Goal: Transaction & Acquisition: Purchase product/service

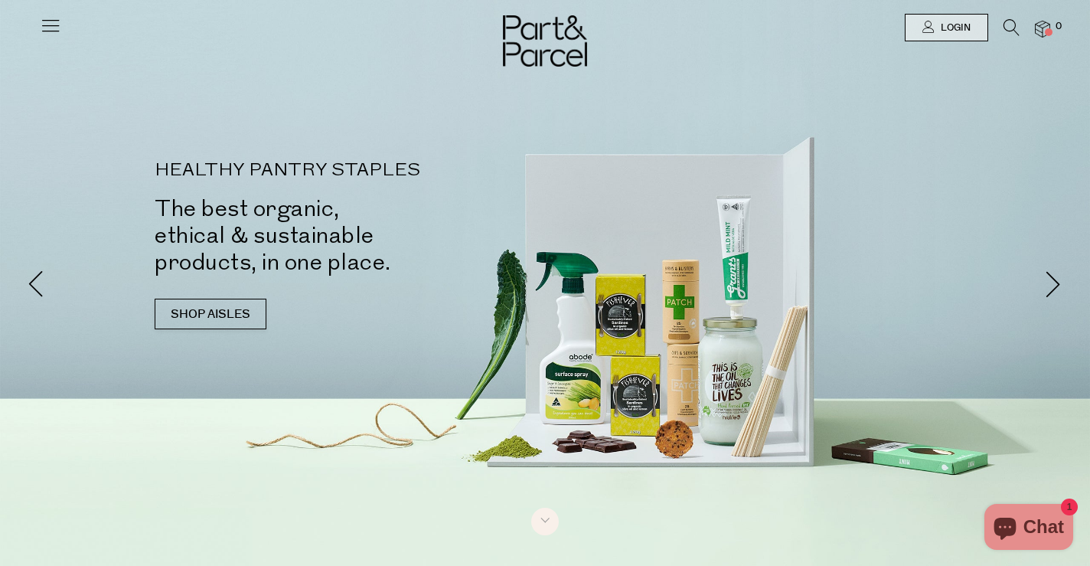
click at [41, 28] on icon at bounding box center [50, 25] width 21 height 21
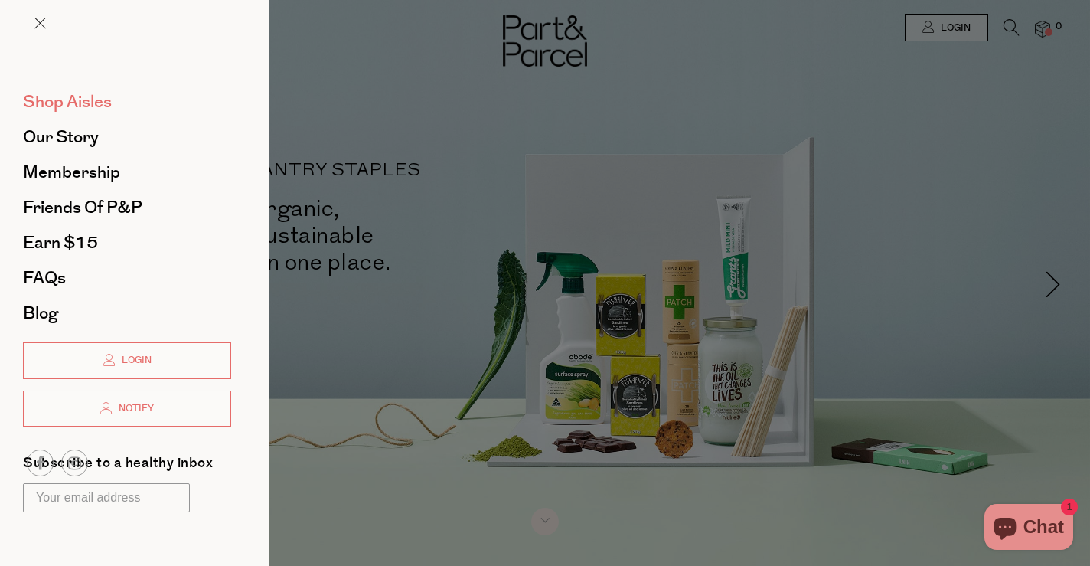
click at [56, 96] on span "Shop Aisles" at bounding box center [67, 102] width 89 height 24
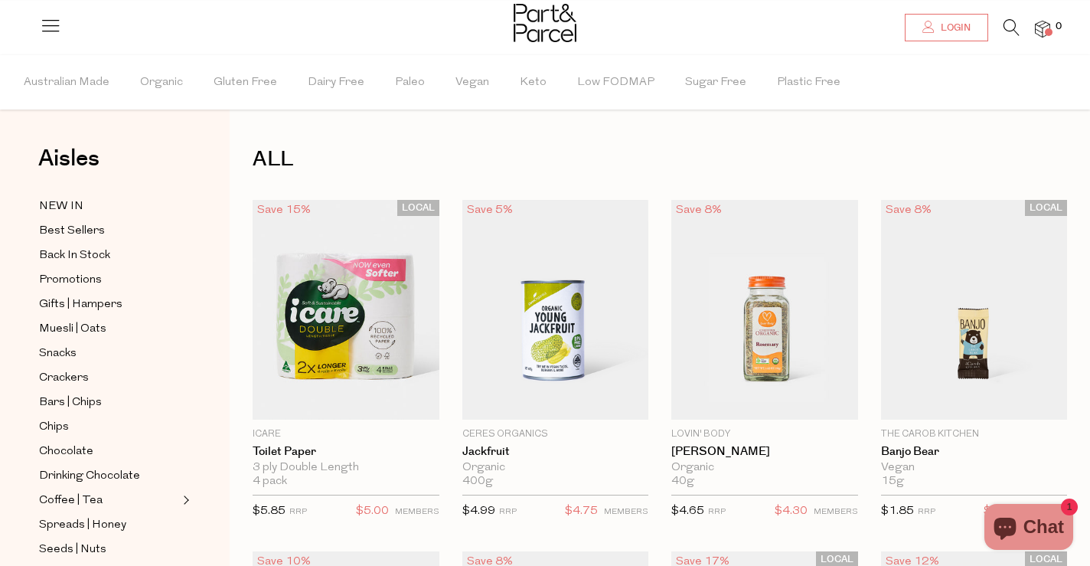
type input "[EMAIL_ADDRESS][DOMAIN_NAME]"
click at [956, 25] on span "Login" at bounding box center [954, 27] width 34 height 13
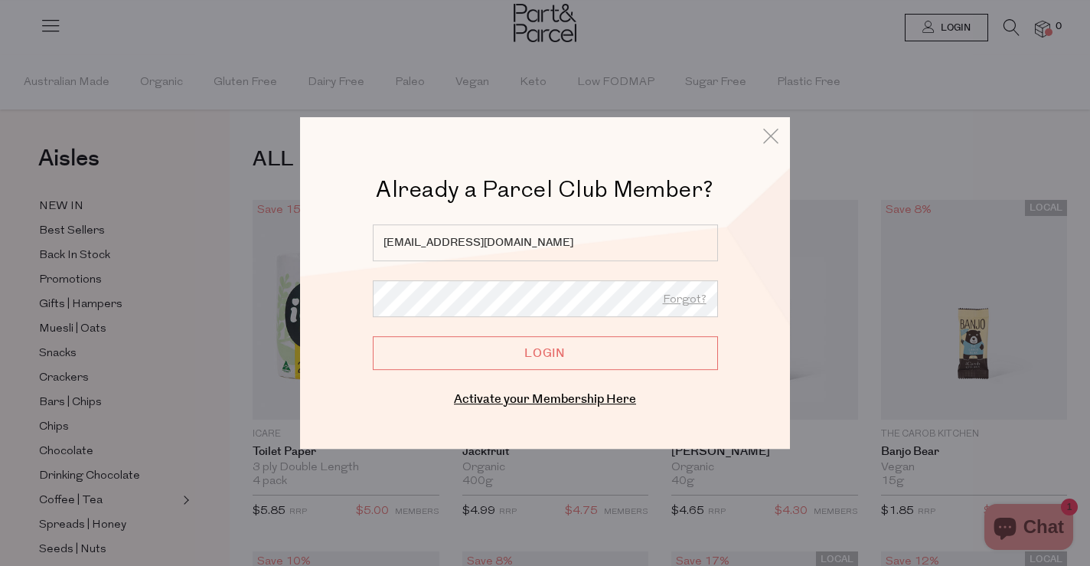
click at [476, 347] on input "Login" at bounding box center [545, 353] width 345 height 34
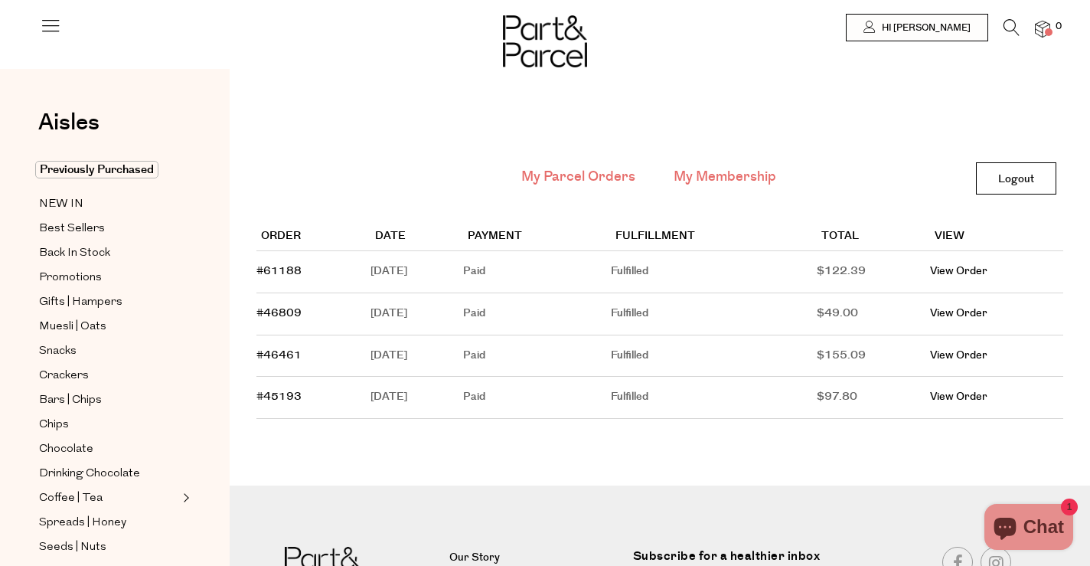
click at [742, 184] on link "My Membership" at bounding box center [725, 177] width 103 height 20
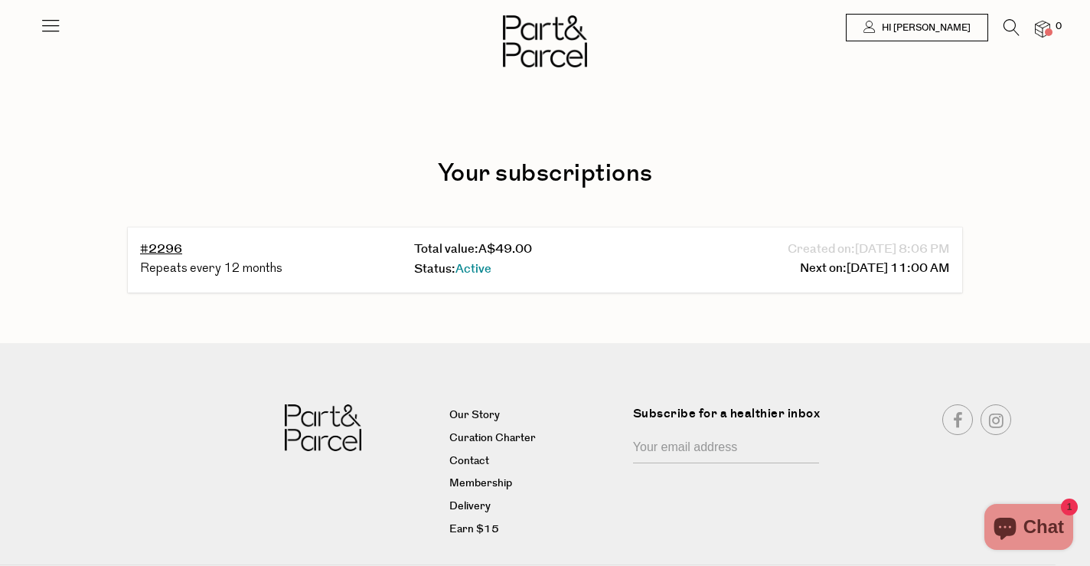
scroll to position [12, 0]
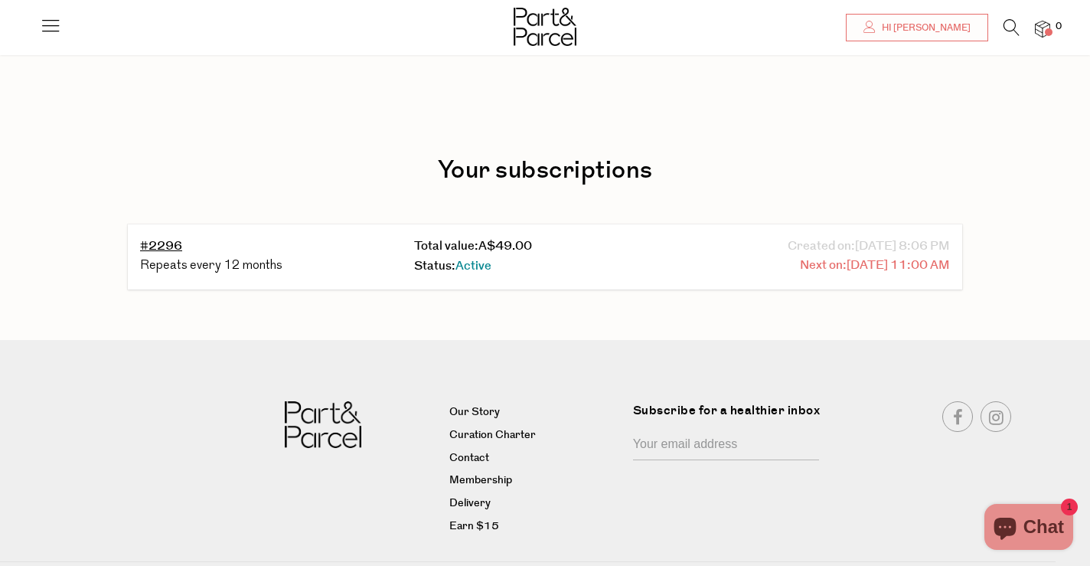
click at [847, 260] on span "10/26/2025 11:00 AM" at bounding box center [898, 266] width 103 height 20
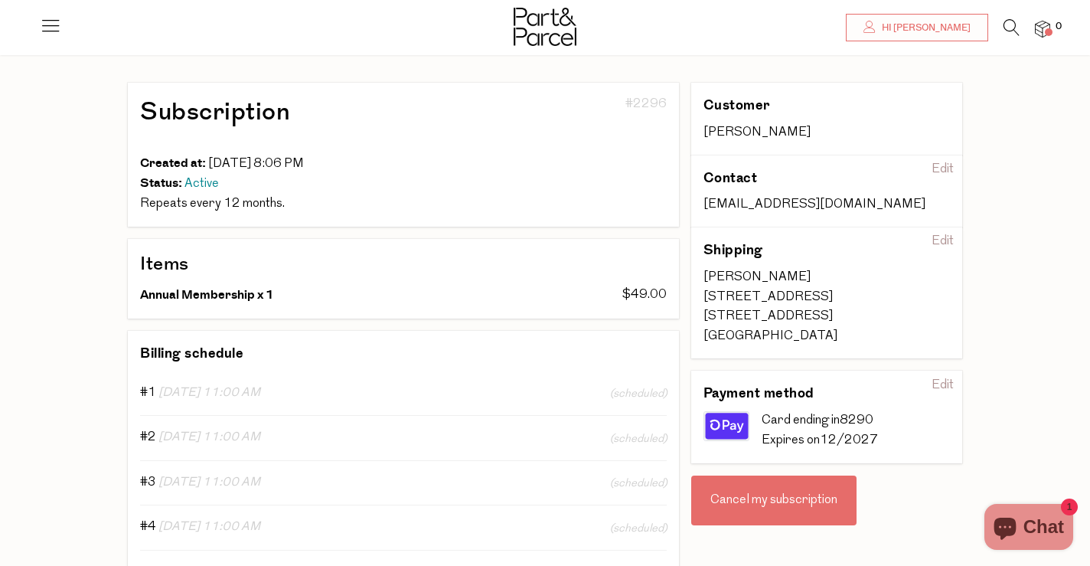
scroll to position [70, 0]
click at [807, 504] on div "Cancel my subscription" at bounding box center [773, 501] width 165 height 51
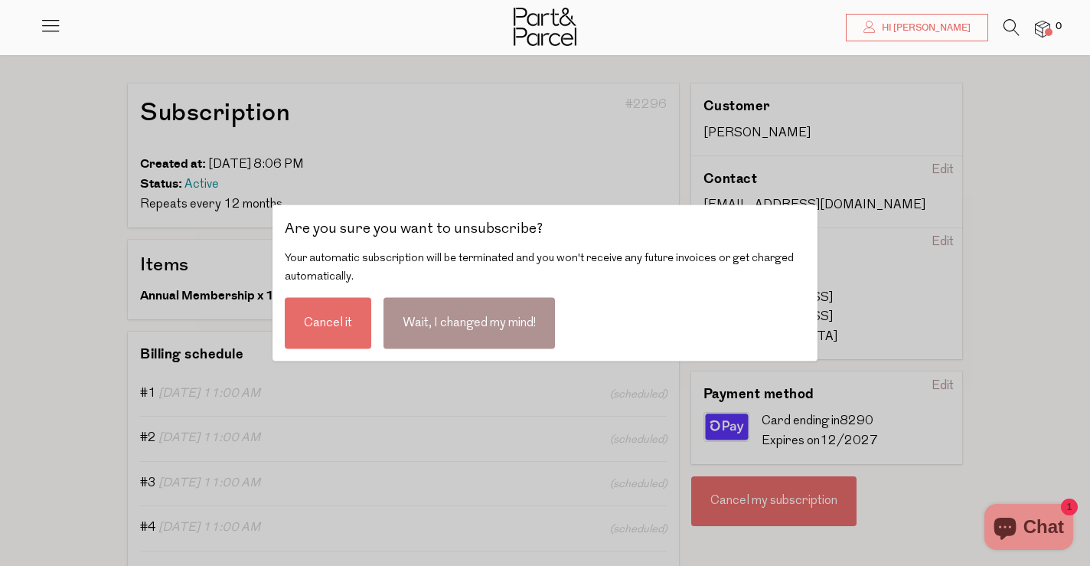
click at [328, 322] on div "Cancel it" at bounding box center [328, 323] width 86 height 51
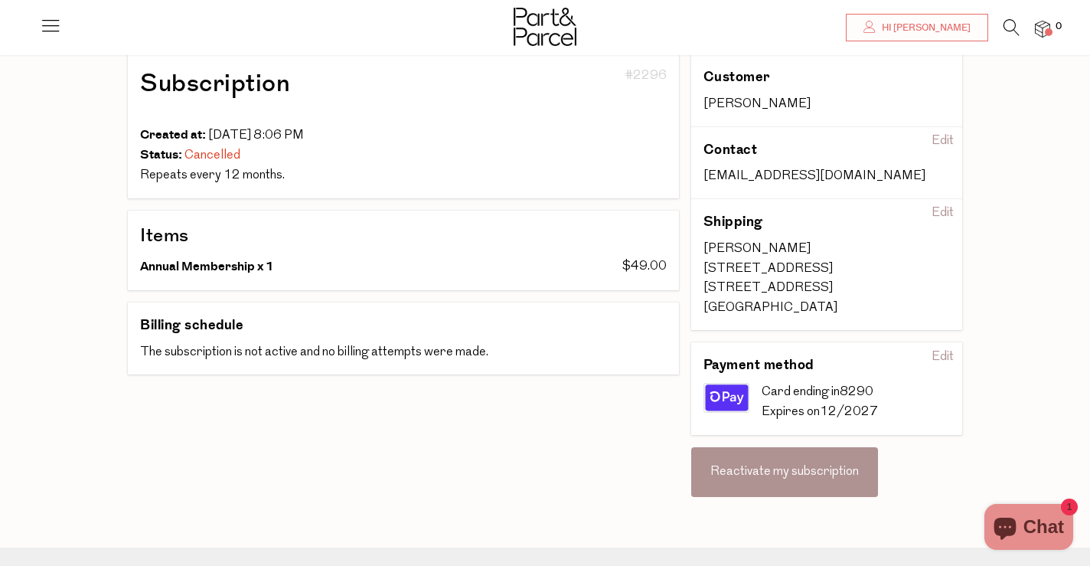
scroll to position [97, 0]
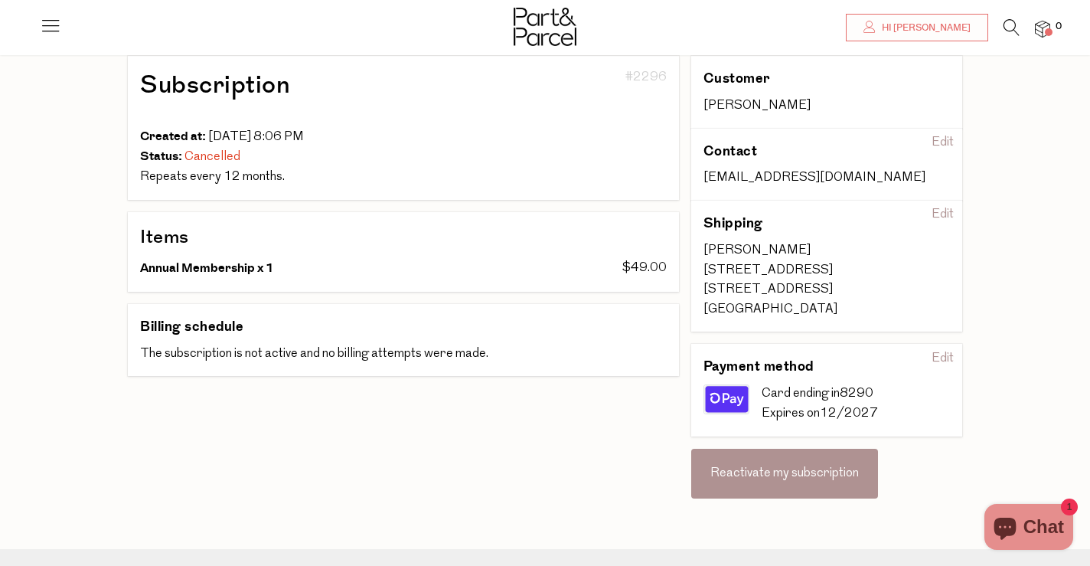
click at [801, 482] on div "Reactivate my subscription" at bounding box center [784, 474] width 187 height 51
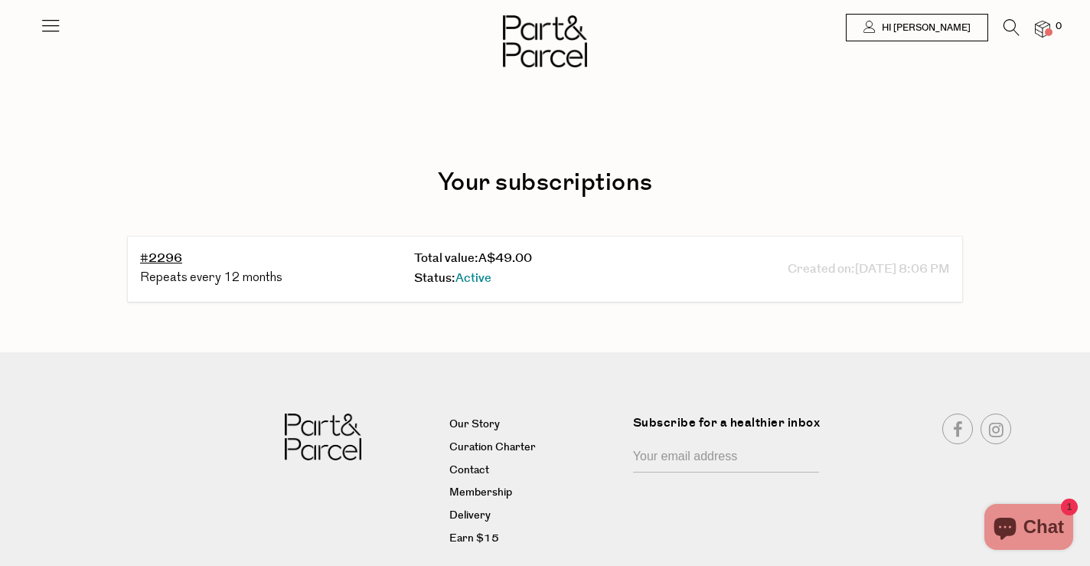
click at [272, 271] on div "Repeats every 12 months" at bounding box center [271, 279] width 262 height 20
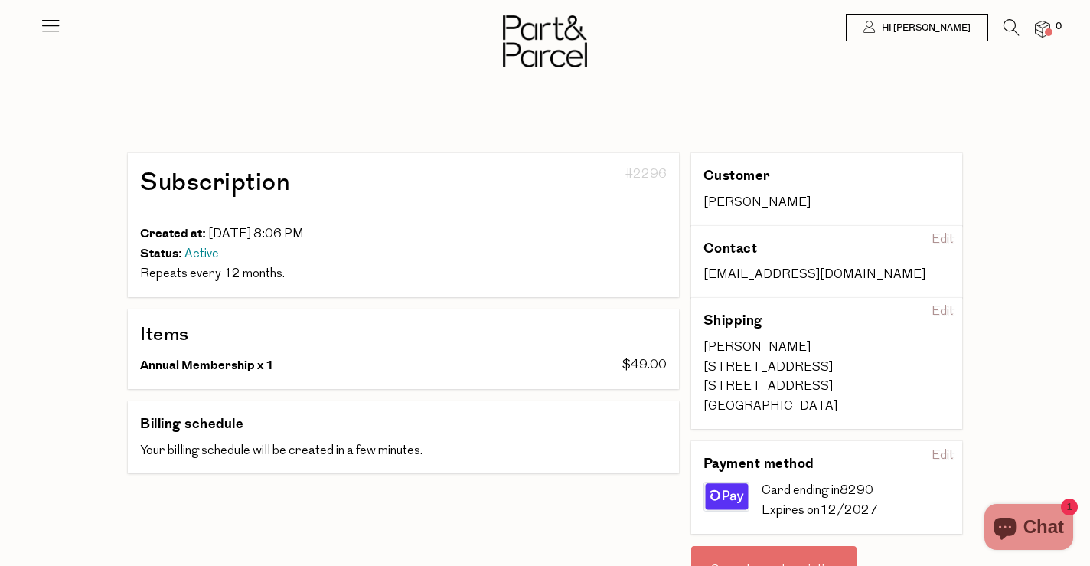
click at [1049, 23] on img at bounding box center [1042, 30] width 15 height 18
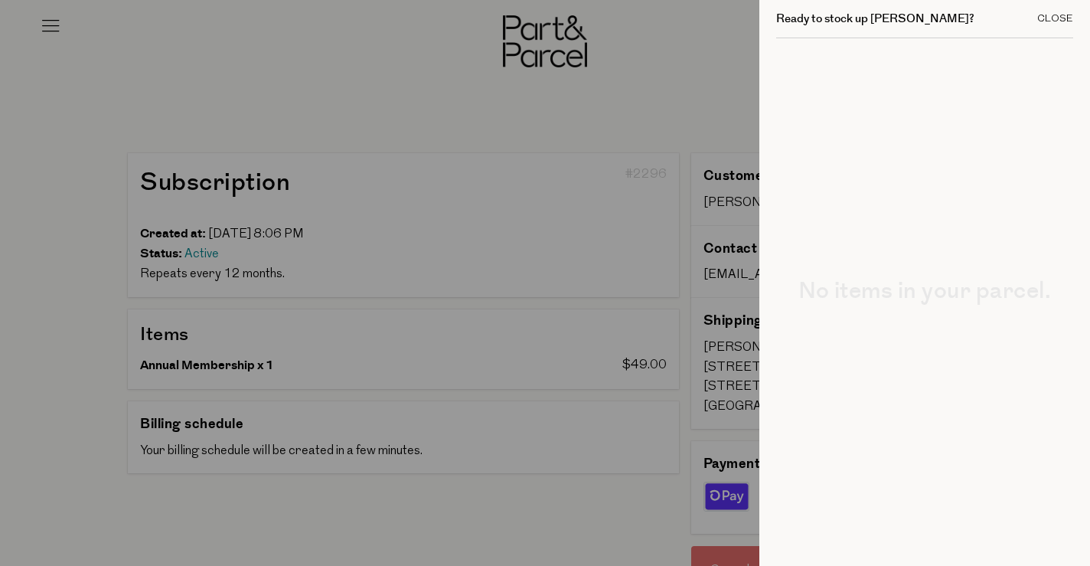
click at [1071, 14] on div "Close" at bounding box center [1055, 19] width 36 height 10
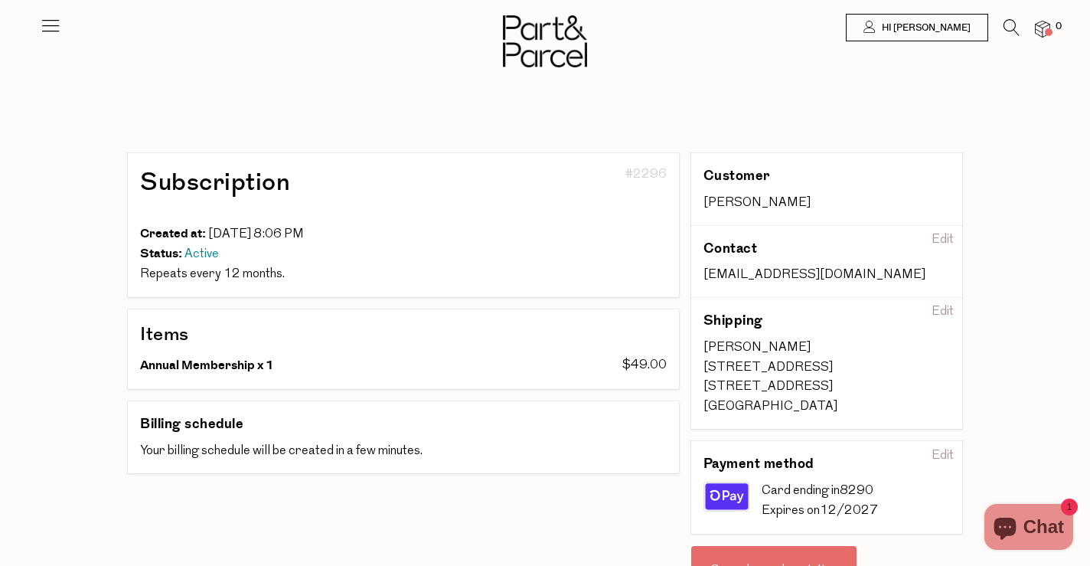
click at [38, 24] on div at bounding box center [545, 27] width 1090 height 55
click at [44, 18] on icon at bounding box center [50, 25] width 21 height 21
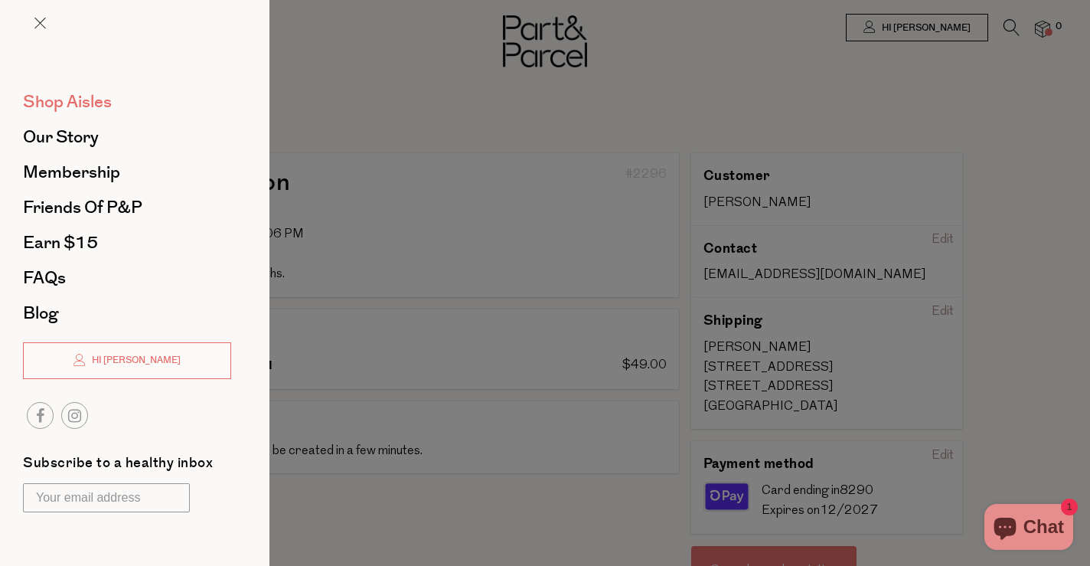
click at [98, 106] on span "Shop Aisles" at bounding box center [67, 102] width 89 height 24
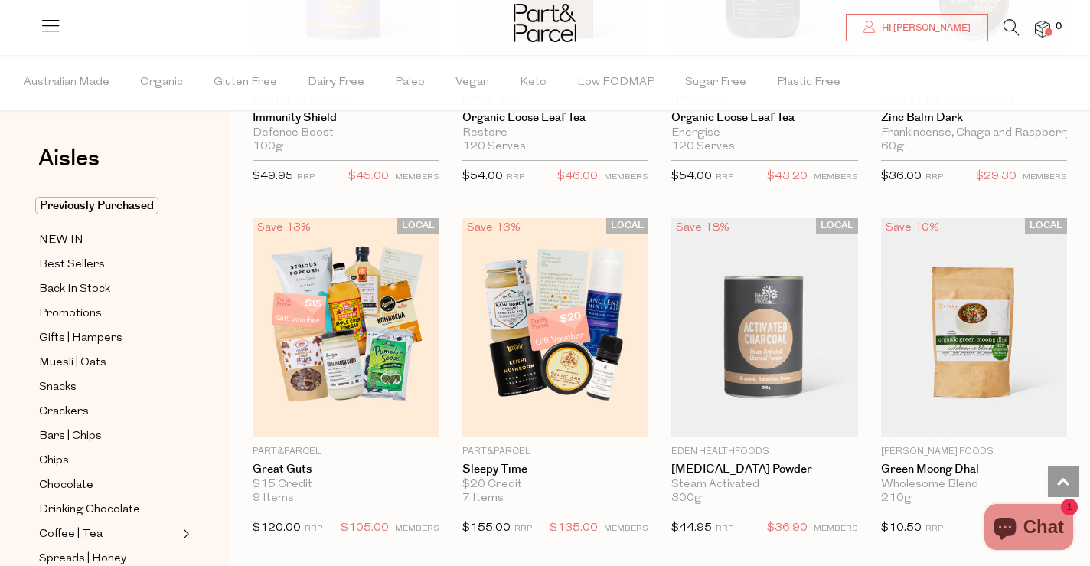
scroll to position [4016, 0]
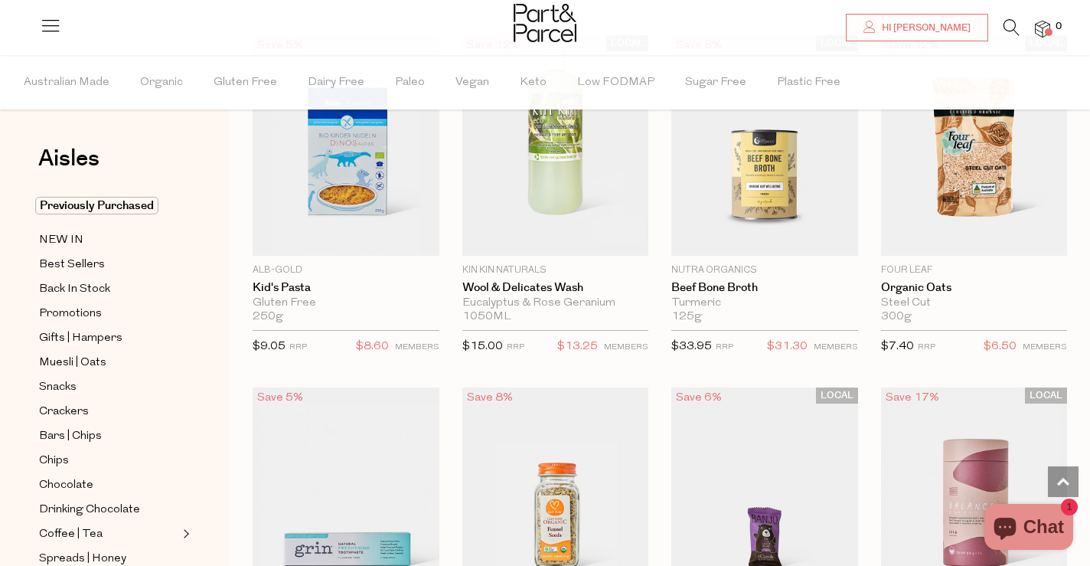
scroll to position [8180, 0]
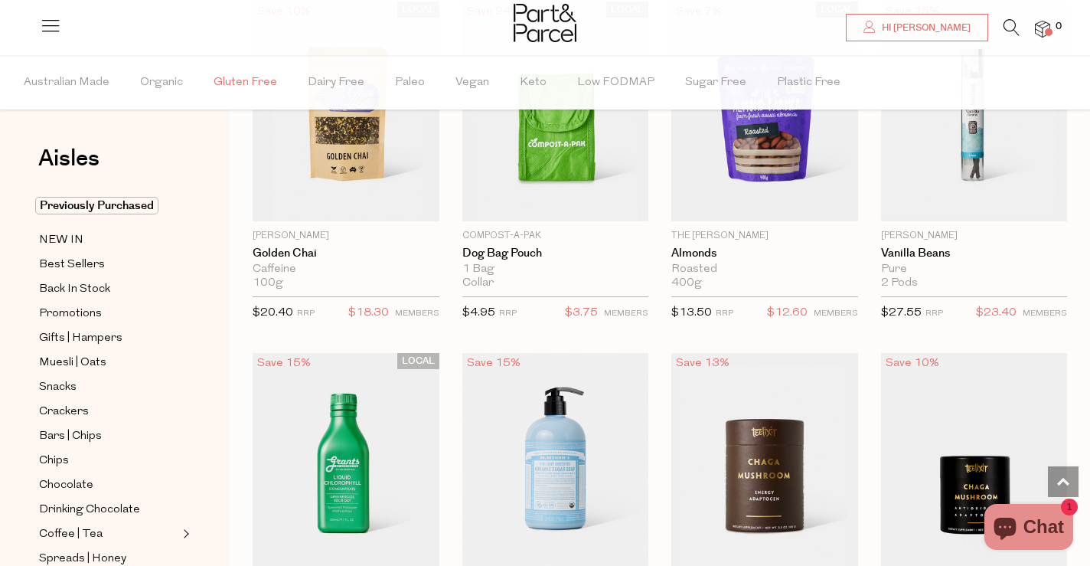
scroll to position [1910, 0]
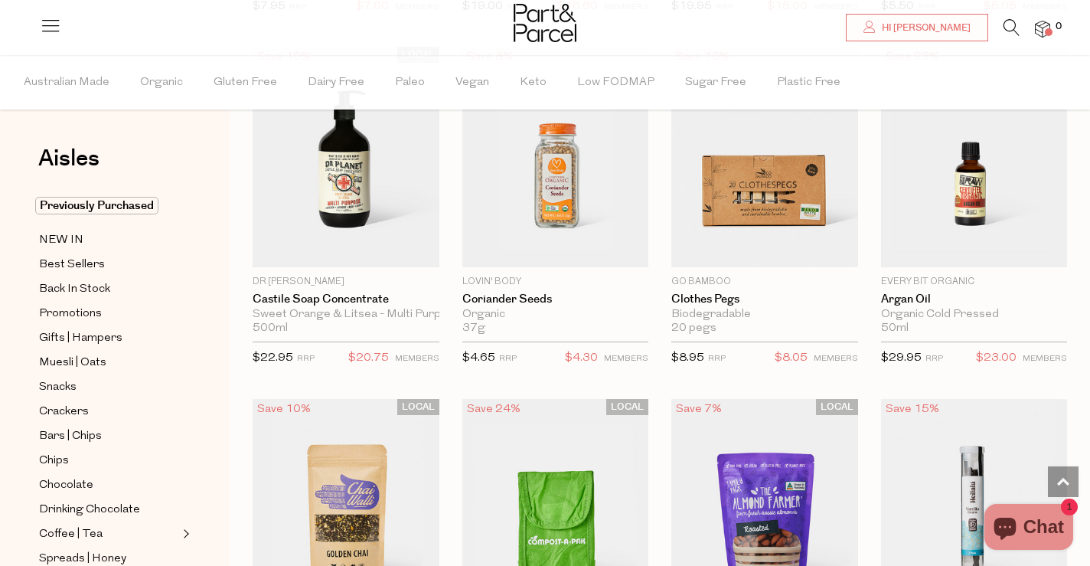
click at [999, 27] on li at bounding box center [1003, 31] width 31 height 24
click at [1006, 28] on icon at bounding box center [1011, 27] width 16 height 17
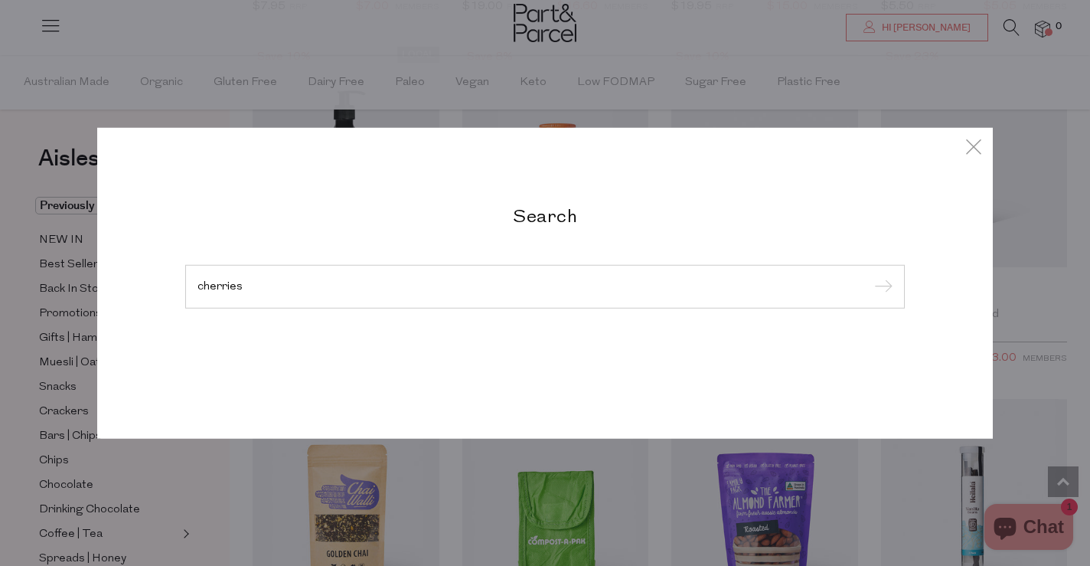
type input "cherries"
click at [869, 276] on input "submit" at bounding box center [880, 287] width 23 height 23
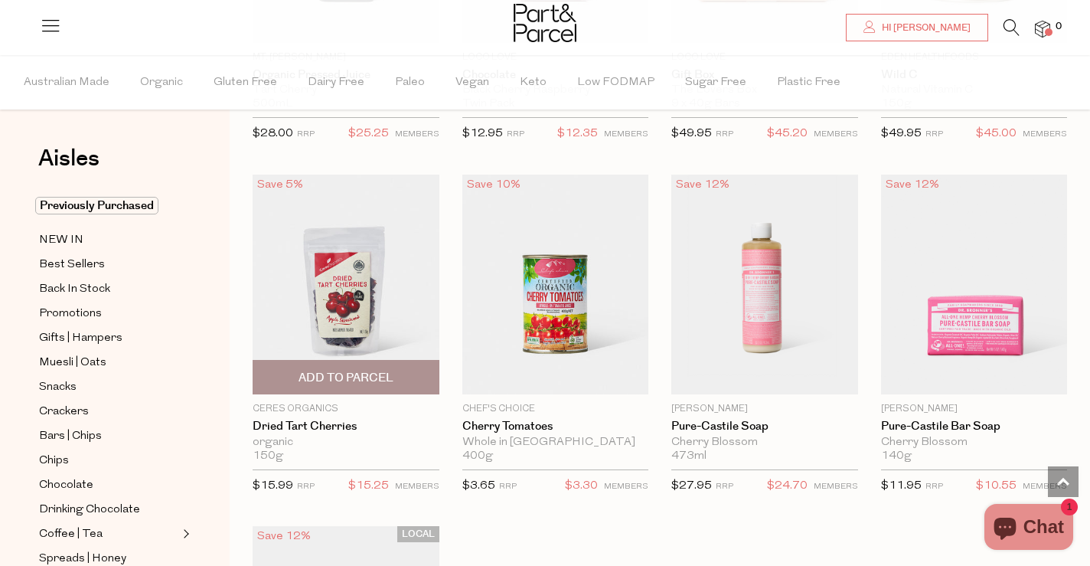
scroll to position [550, 0]
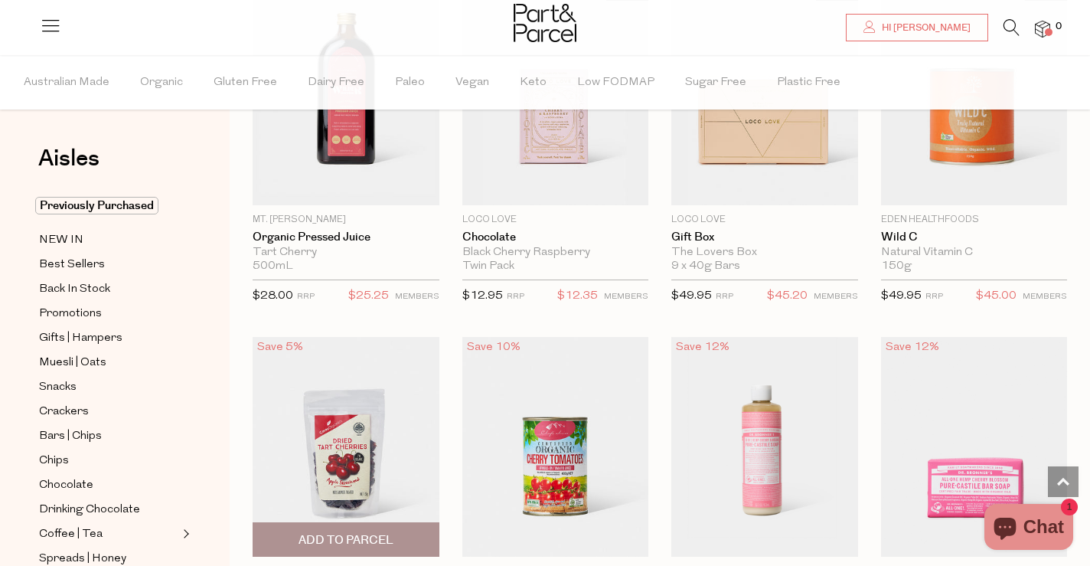
click at [351, 439] on img at bounding box center [346, 447] width 187 height 220
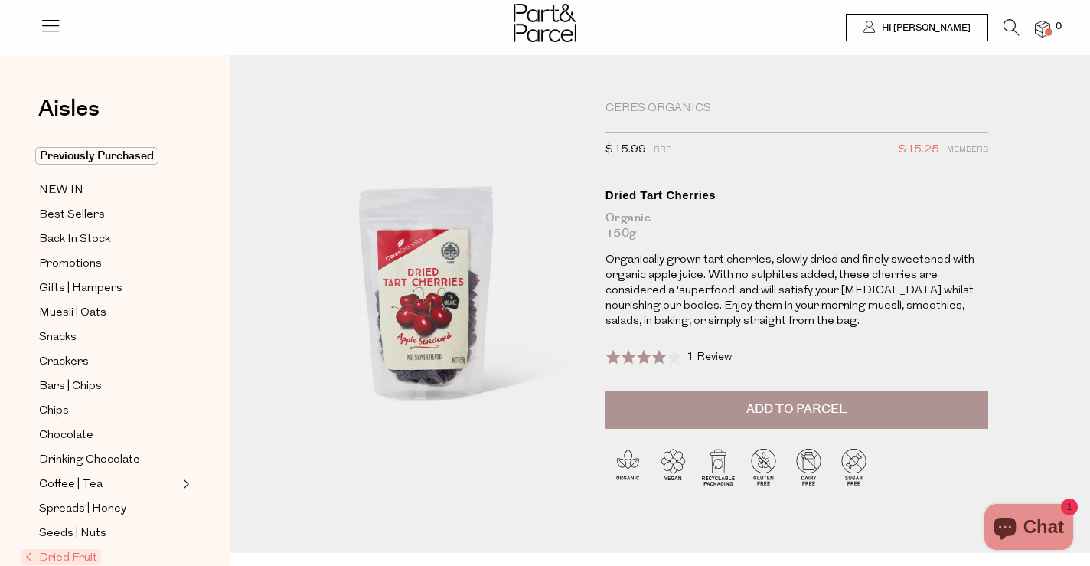
click at [860, 409] on button "Add to Parcel" at bounding box center [796, 409] width 383 height 38
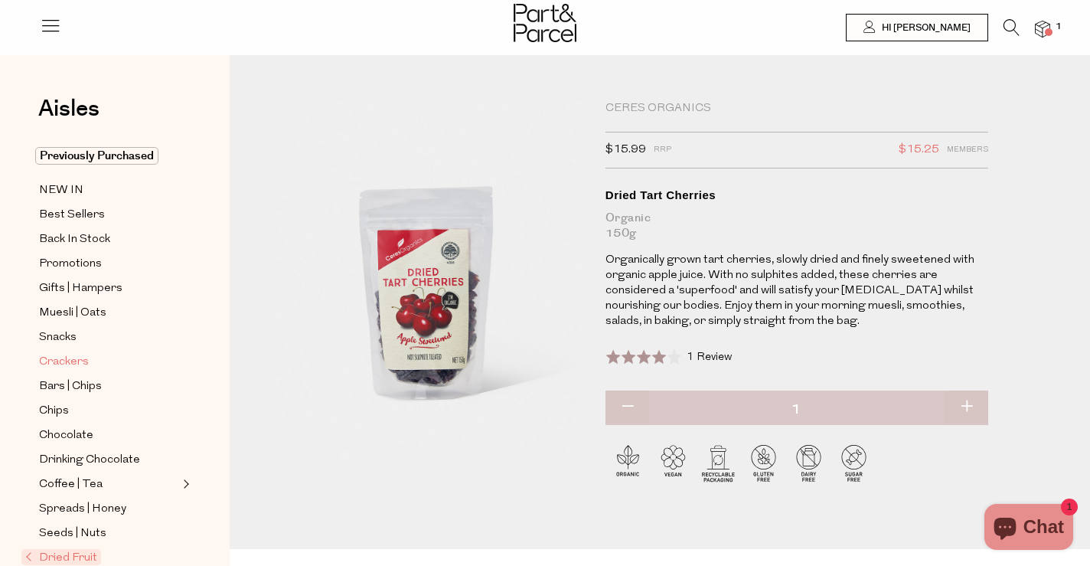
click at [53, 361] on span "Crackers" at bounding box center [64, 362] width 50 height 18
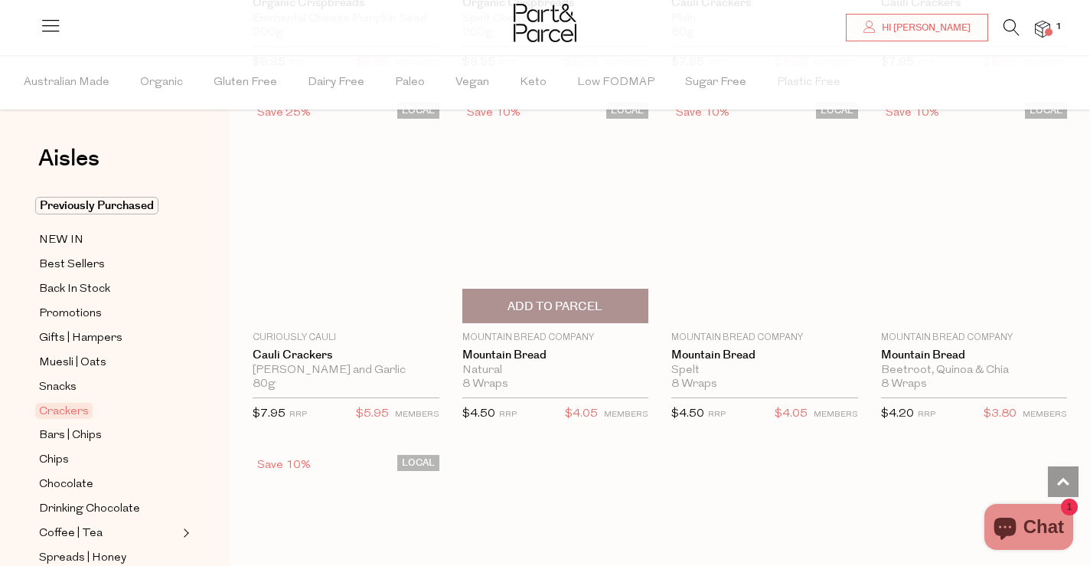
scroll to position [2881, 0]
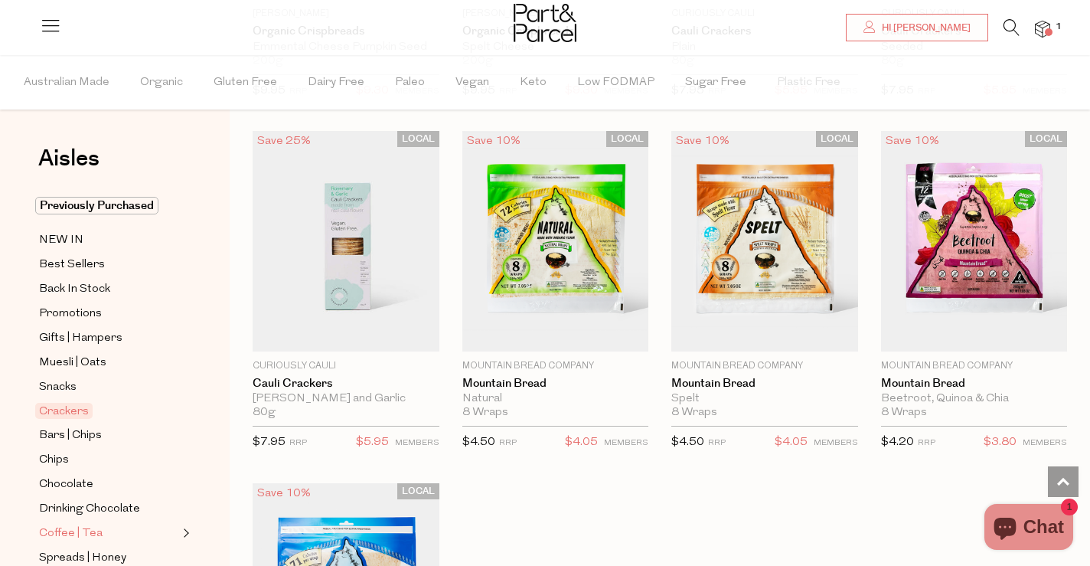
click at [70, 533] on span "Coffee | Tea" at bounding box center [71, 533] width 64 height 18
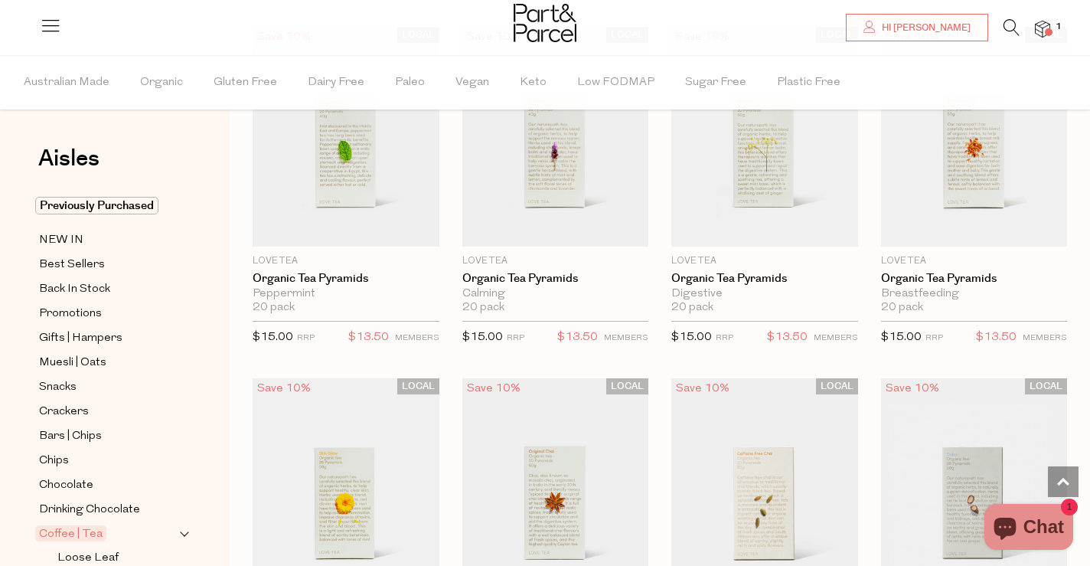
scroll to position [791, 0]
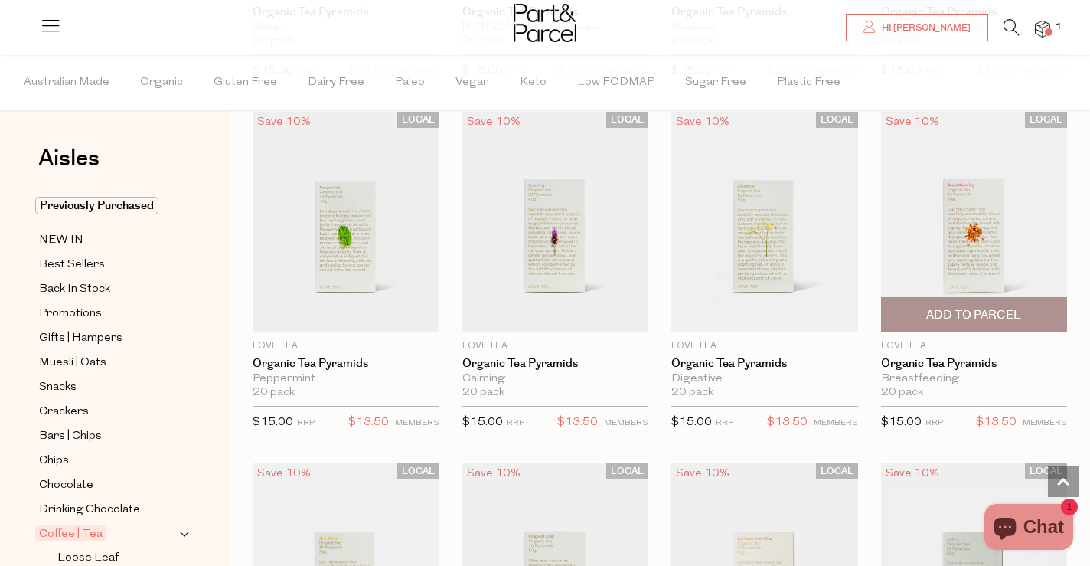
click at [936, 245] on img at bounding box center [974, 221] width 187 height 220
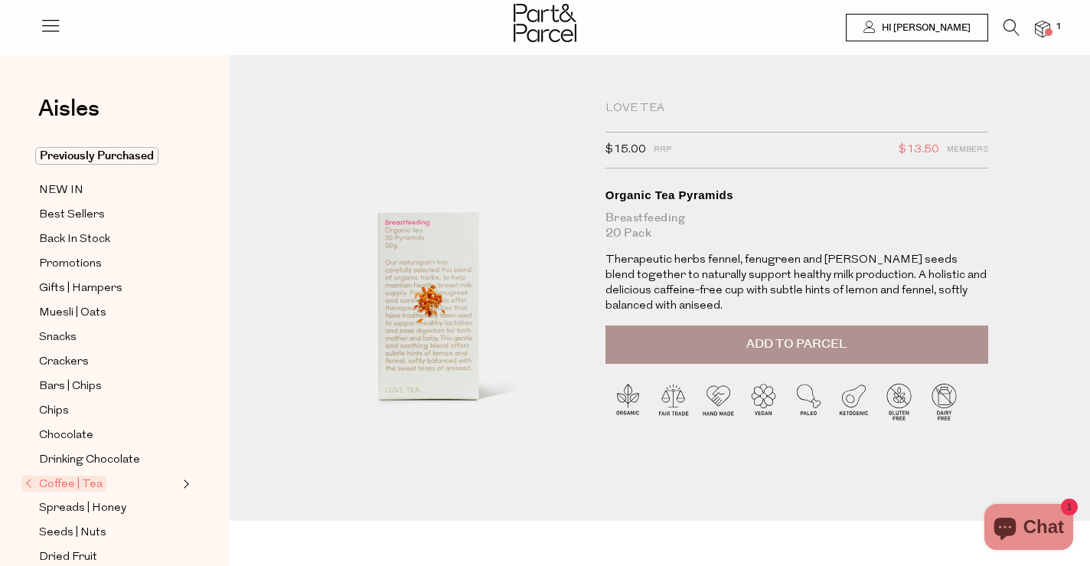
click at [833, 335] on span "Add to Parcel" at bounding box center [796, 344] width 100 height 18
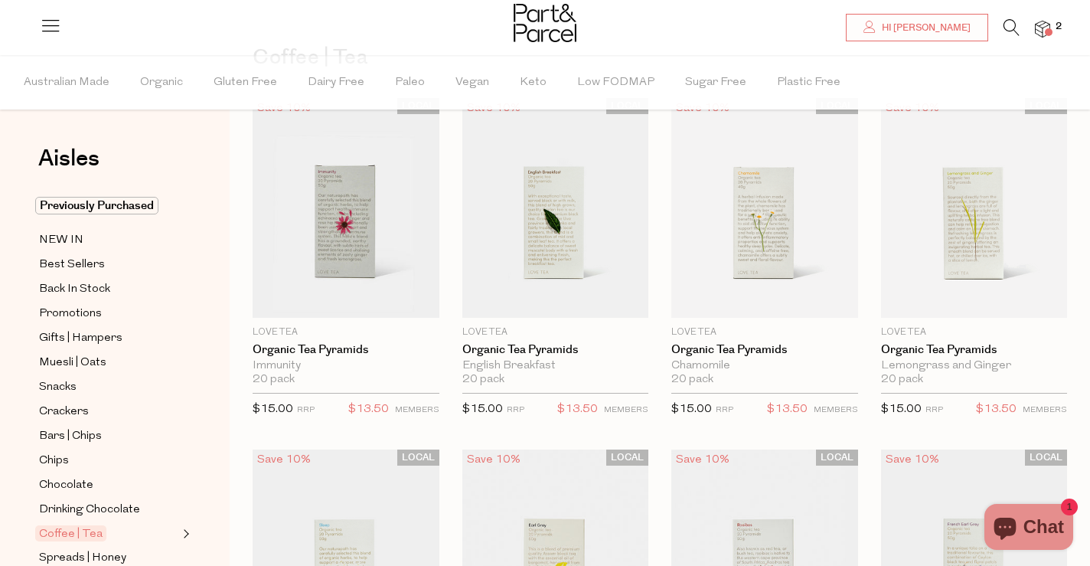
scroll to position [95, 0]
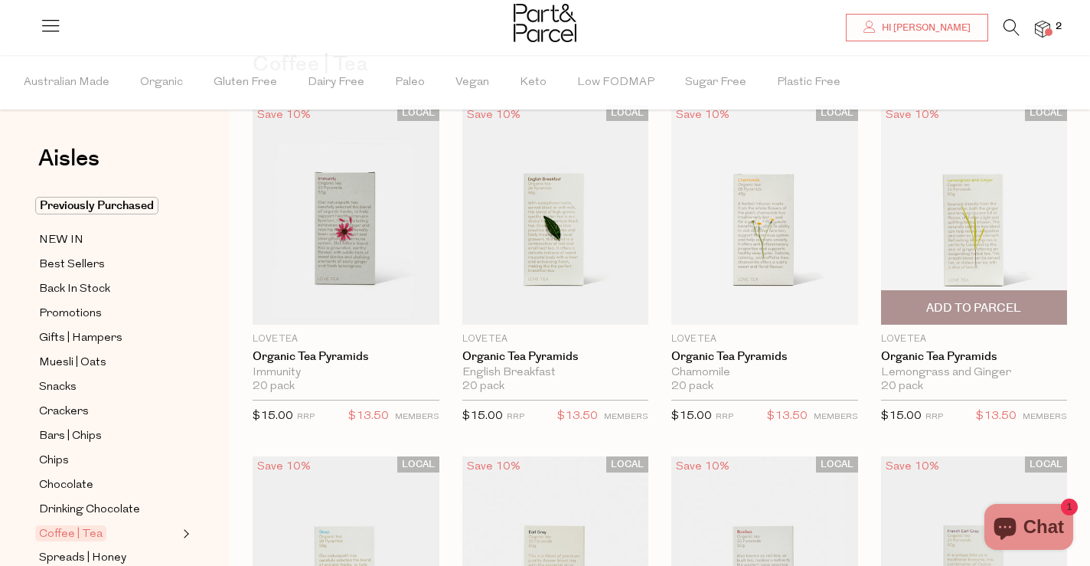
click at [959, 251] on img at bounding box center [974, 215] width 187 height 220
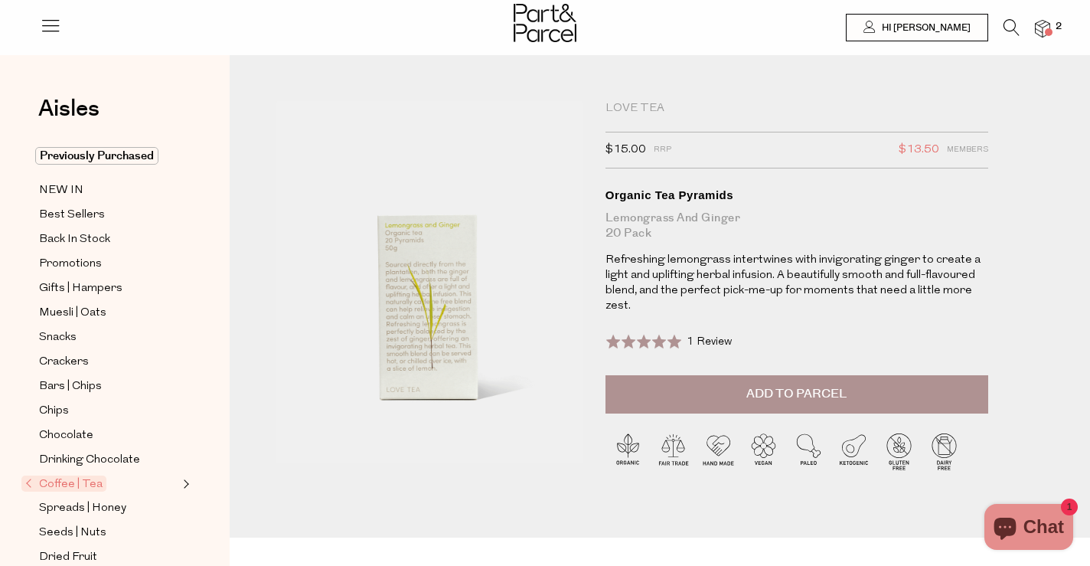
click at [834, 403] on button "Add to Parcel" at bounding box center [796, 394] width 383 height 38
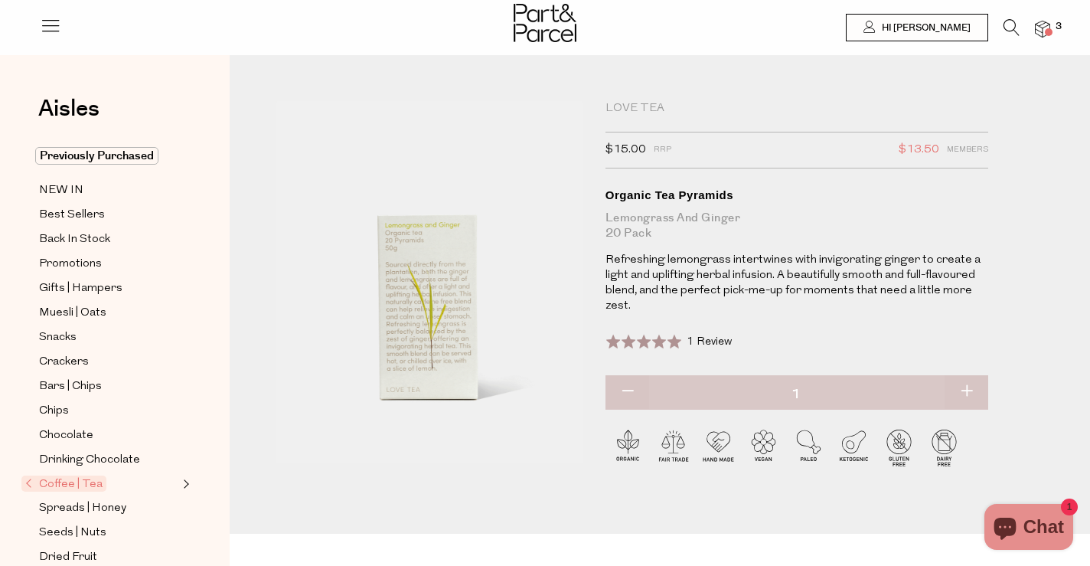
click at [997, 27] on li at bounding box center [1003, 31] width 31 height 24
click at [1003, 26] on icon at bounding box center [1011, 27] width 16 height 17
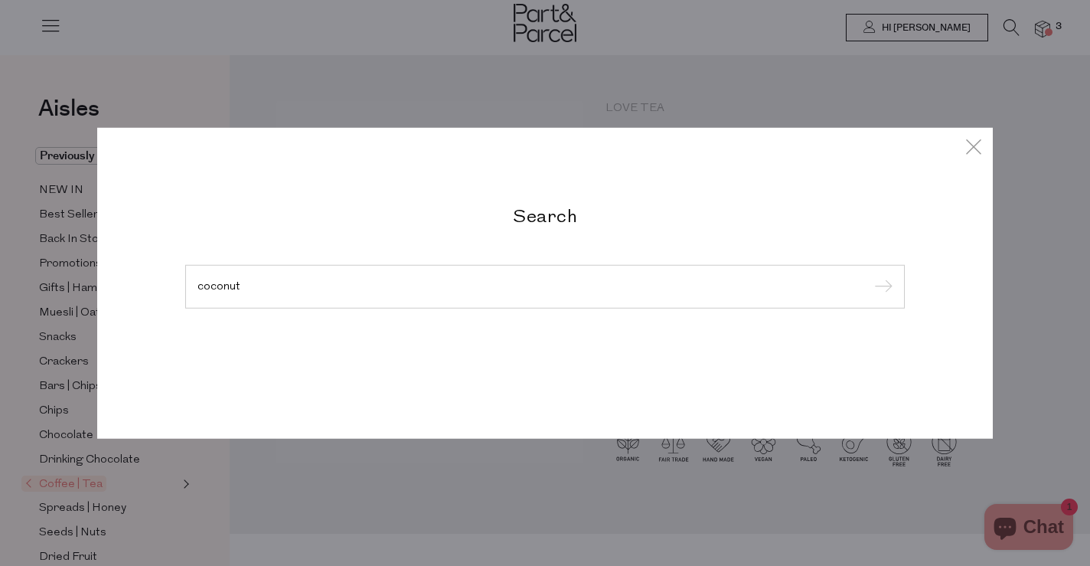
type input "coconut"
click at [869, 276] on input "submit" at bounding box center [880, 287] width 23 height 23
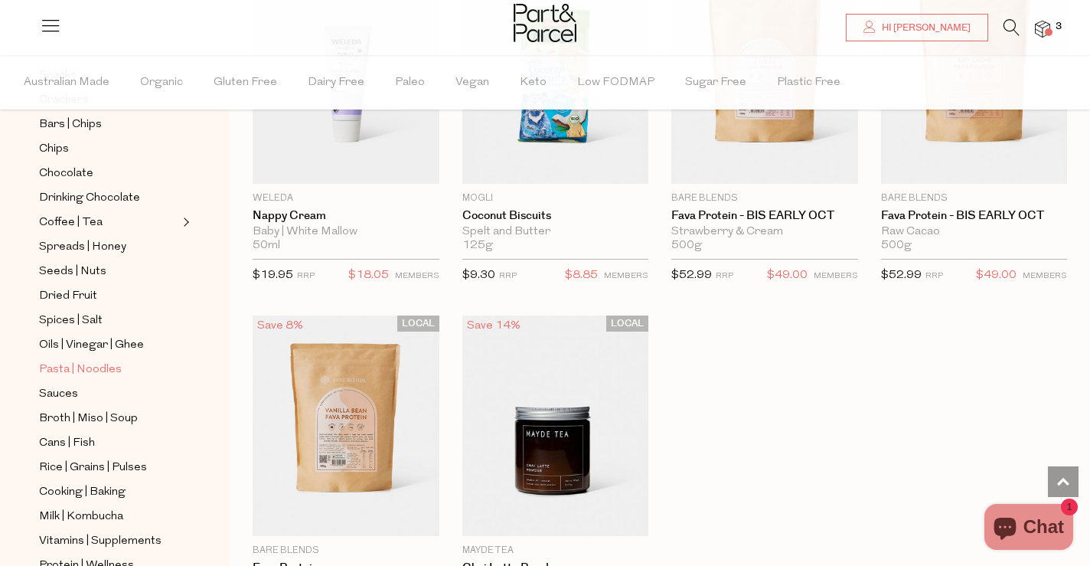
scroll to position [313, 0]
click at [78, 488] on span "Cooking | Baking" at bounding box center [82, 490] width 86 height 18
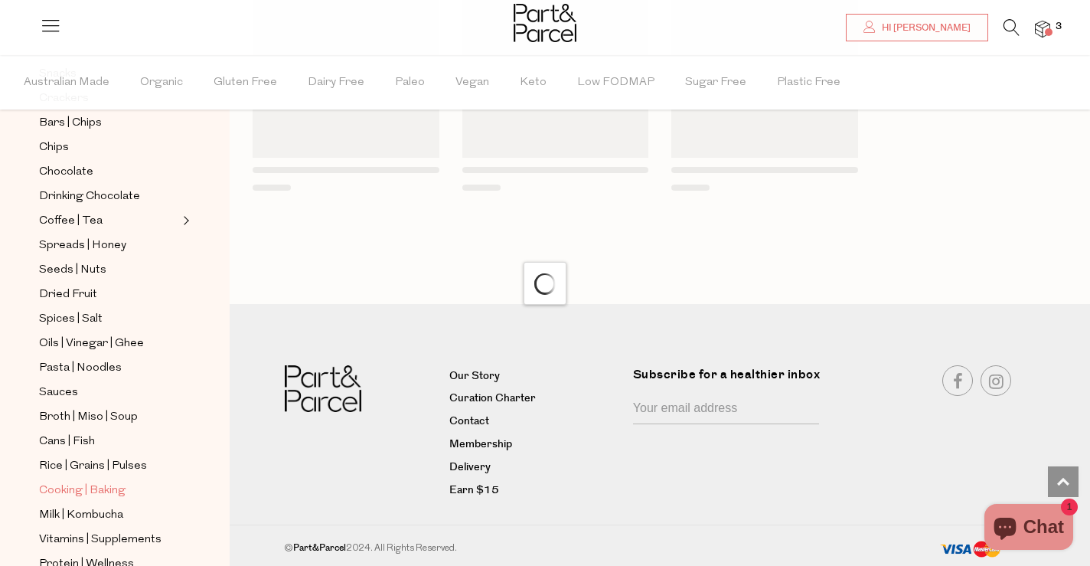
scroll to position [1259, 0]
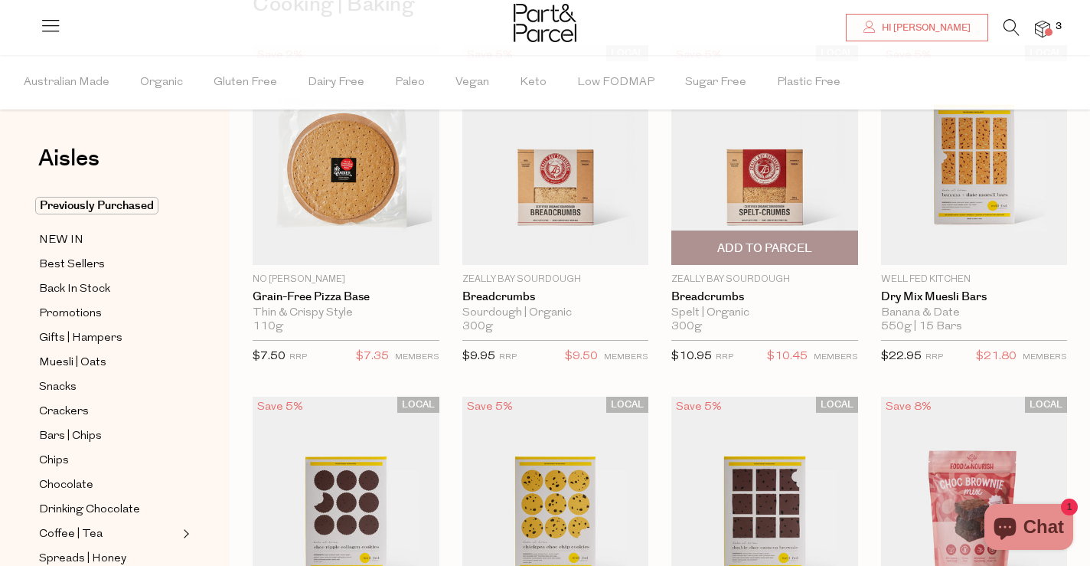
scroll to position [155, 0]
click at [762, 214] on img at bounding box center [764, 154] width 187 height 220
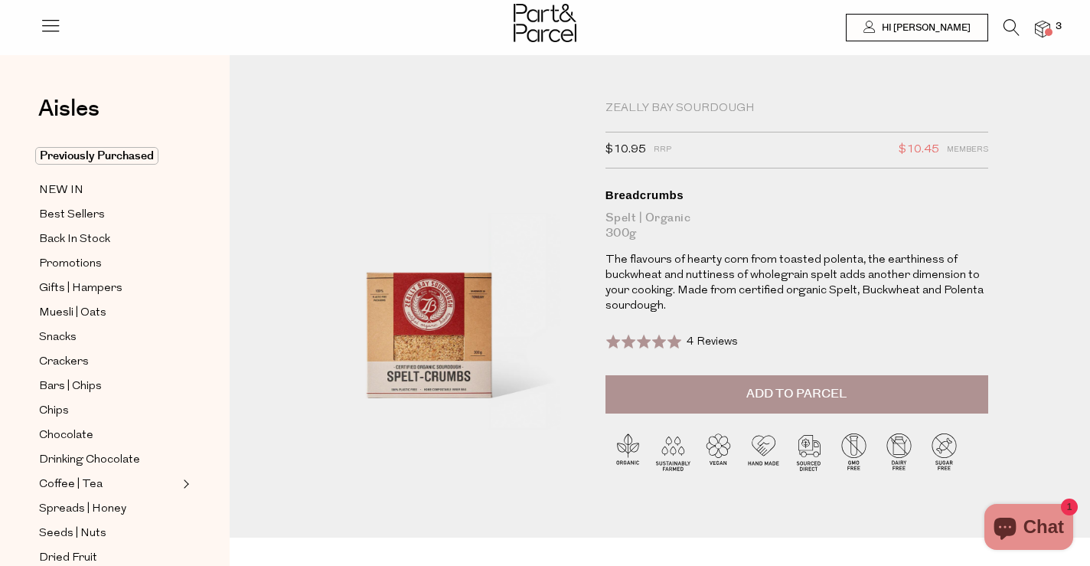
click at [758, 399] on span "Add to Parcel" at bounding box center [796, 394] width 100 height 18
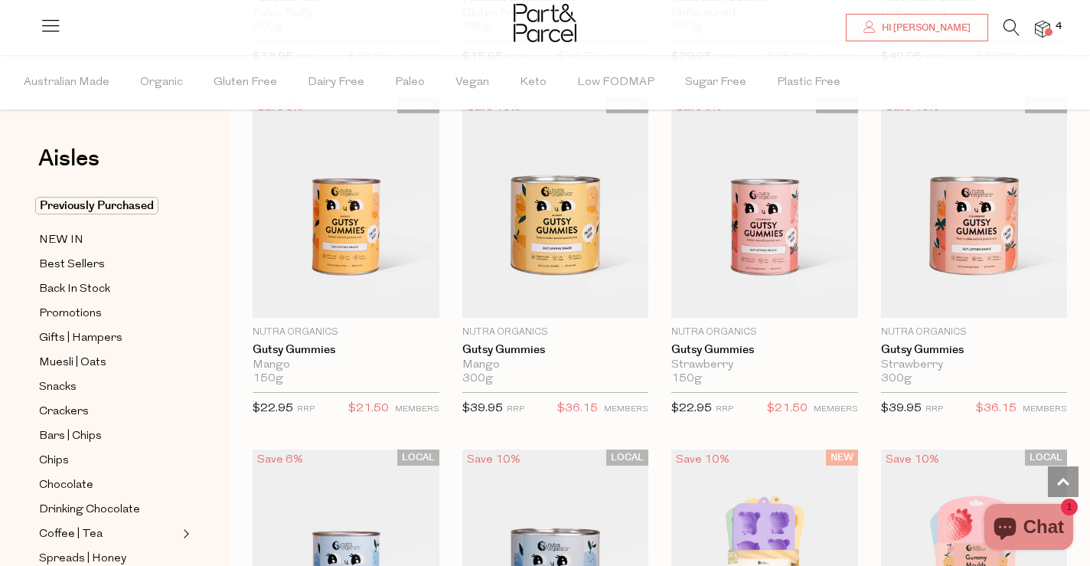
scroll to position [1516, 0]
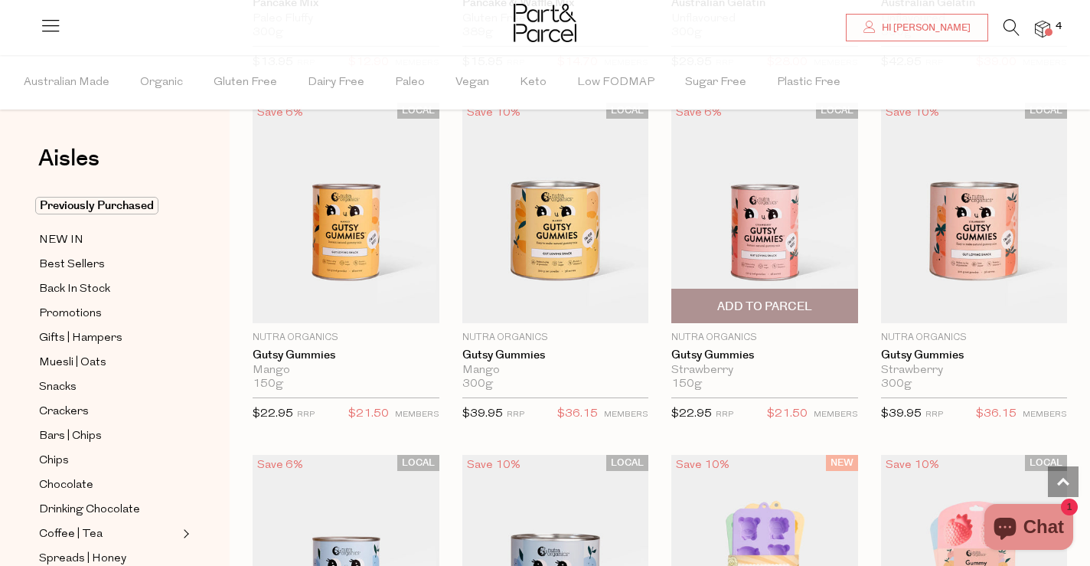
click at [767, 208] on img at bounding box center [764, 213] width 187 height 220
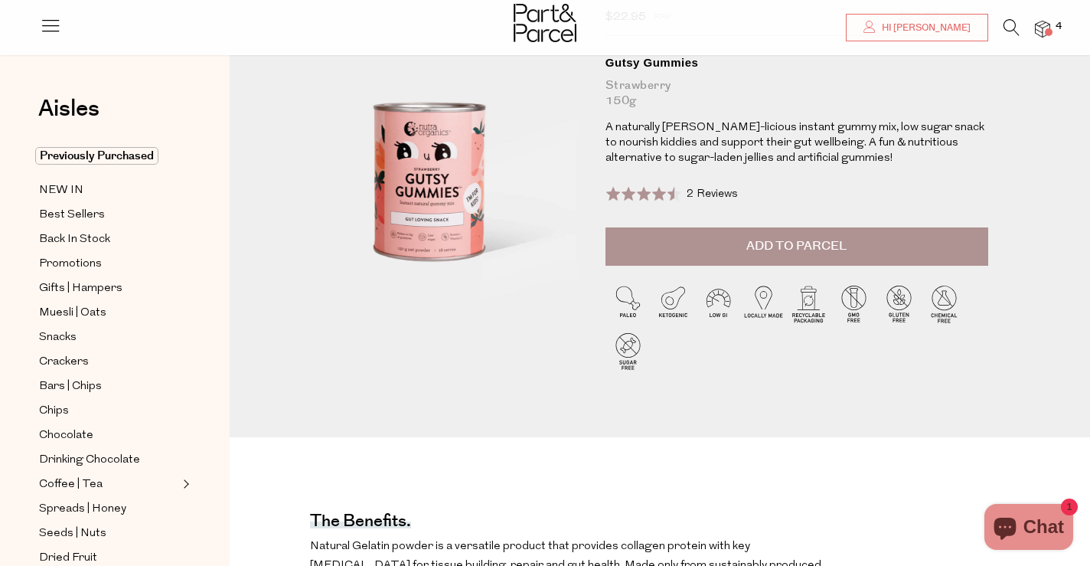
scroll to position [133, 0]
click at [745, 232] on button "Add to Parcel" at bounding box center [796, 246] width 383 height 38
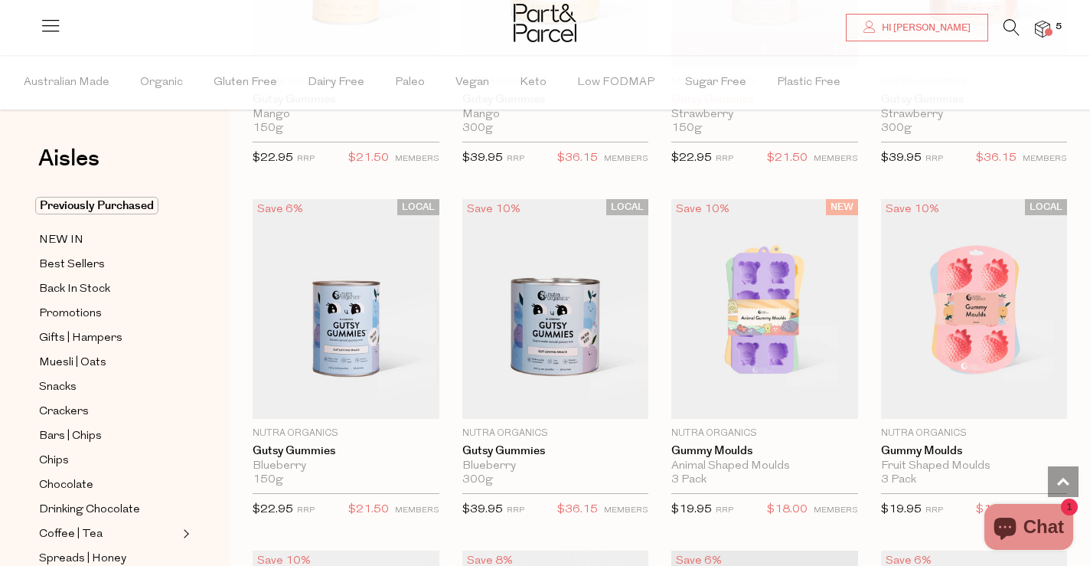
scroll to position [1904, 0]
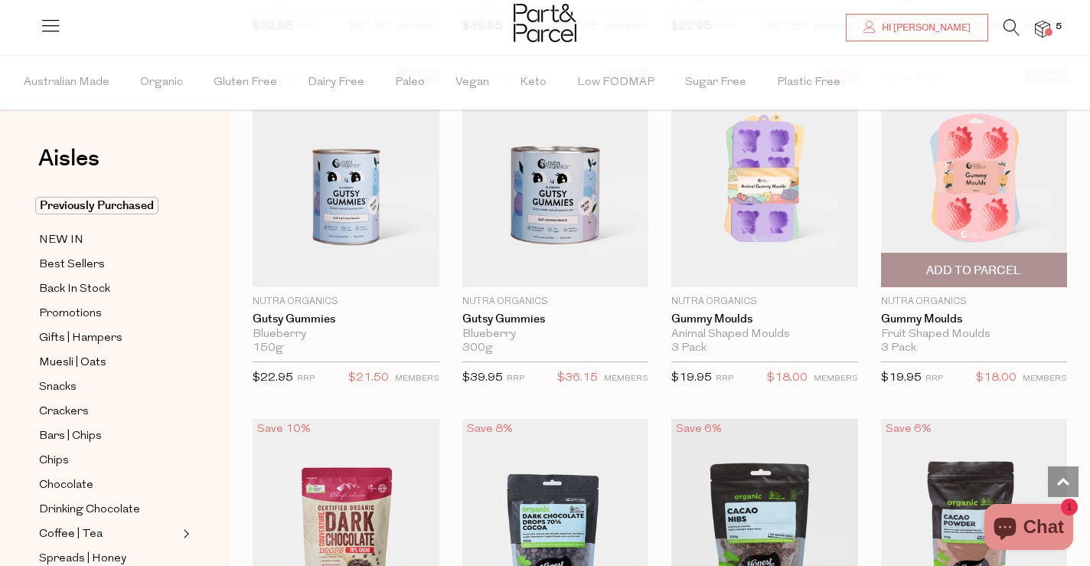
click at [968, 226] on img at bounding box center [974, 177] width 187 height 220
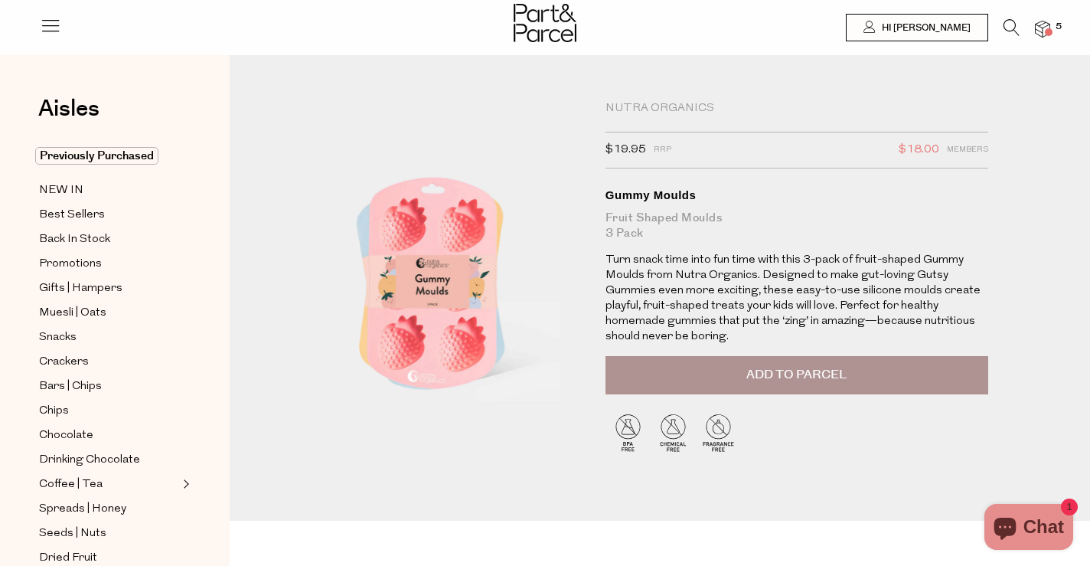
click at [833, 374] on span "Add to Parcel" at bounding box center [796, 375] width 100 height 18
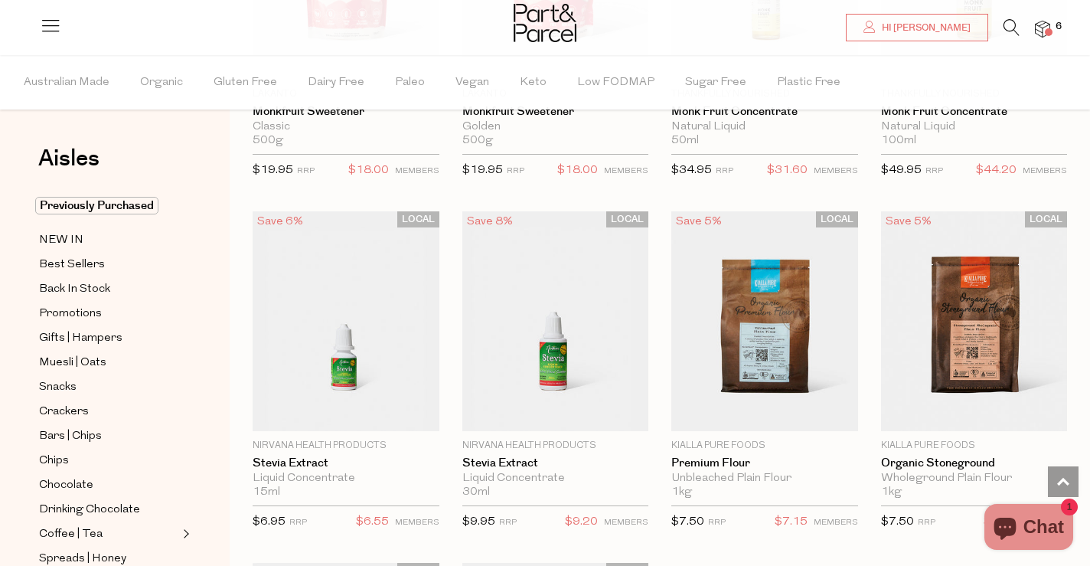
scroll to position [3874, 0]
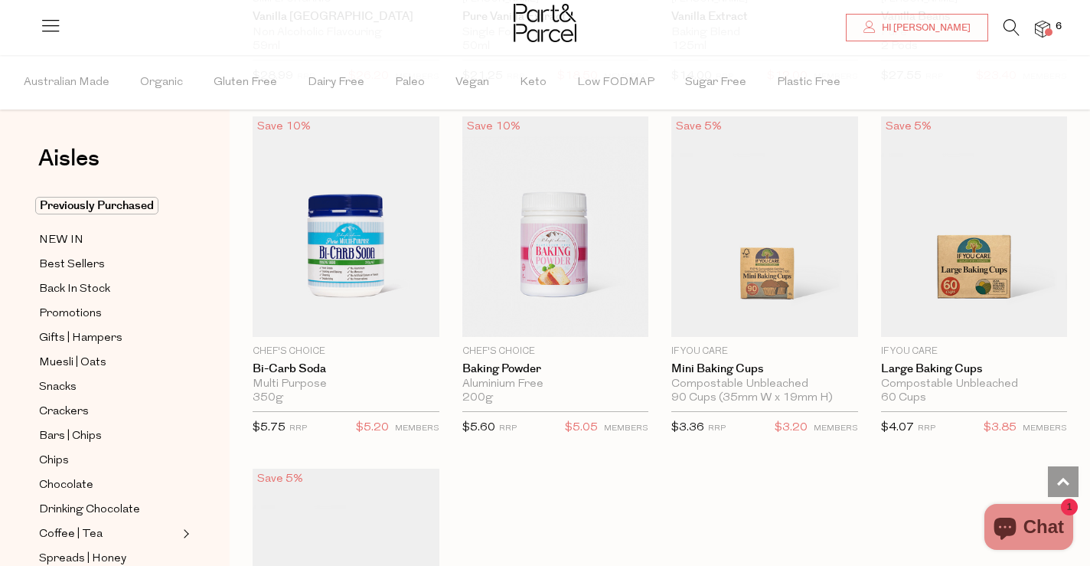
scroll to position [7122, 0]
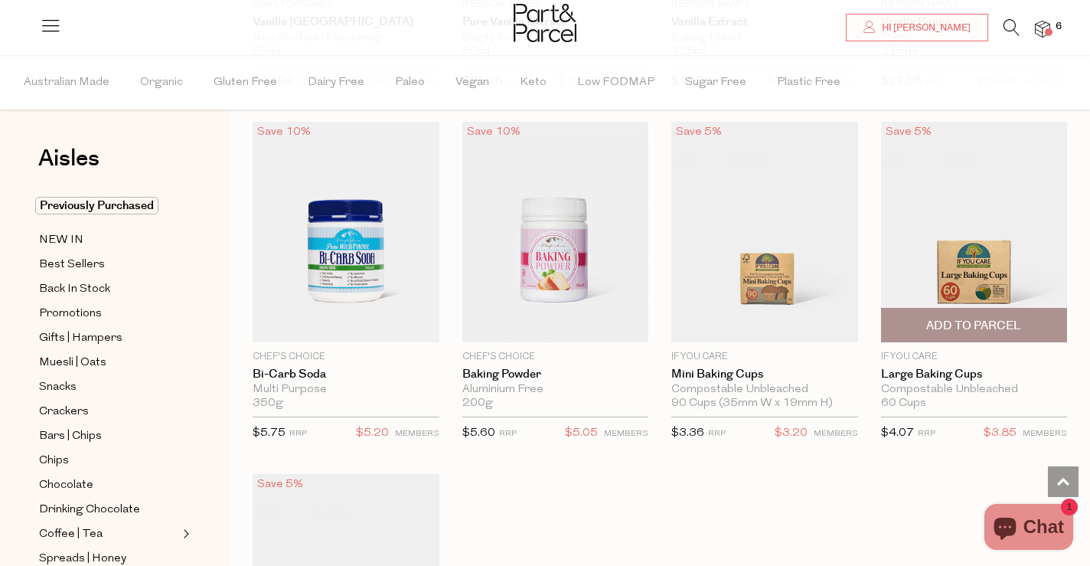
click at [917, 256] on img at bounding box center [974, 232] width 187 height 220
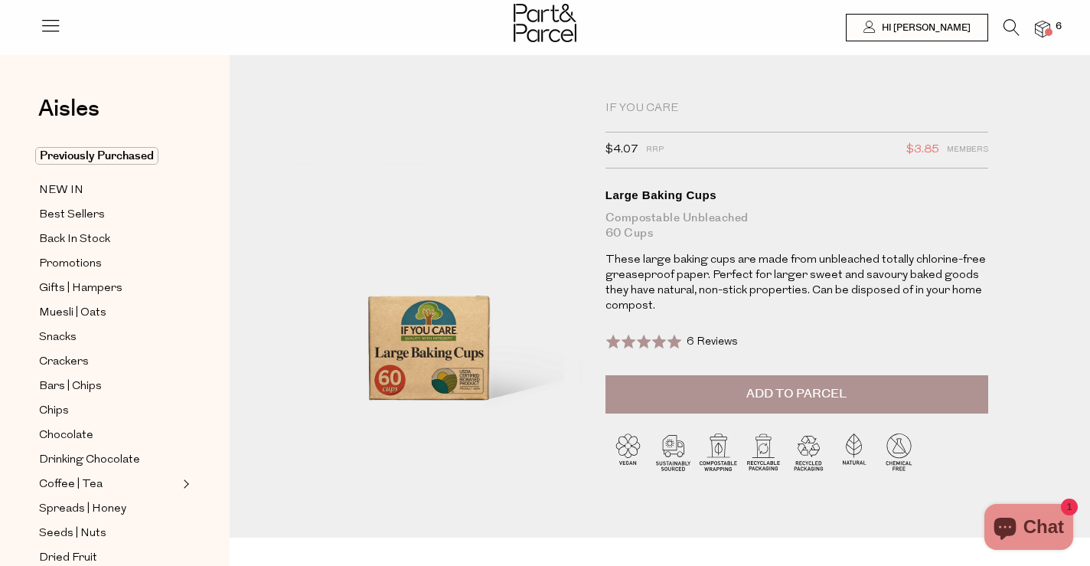
click at [841, 390] on span "Add to Parcel" at bounding box center [796, 394] width 100 height 18
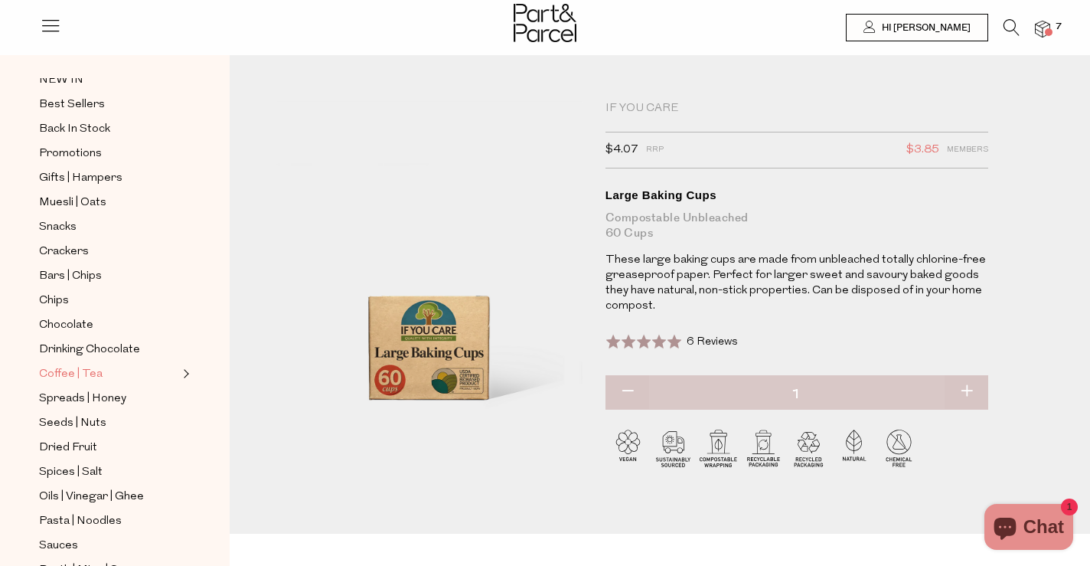
scroll to position [111, 0]
click at [100, 394] on span "Spreads | Honey" at bounding box center [82, 398] width 87 height 18
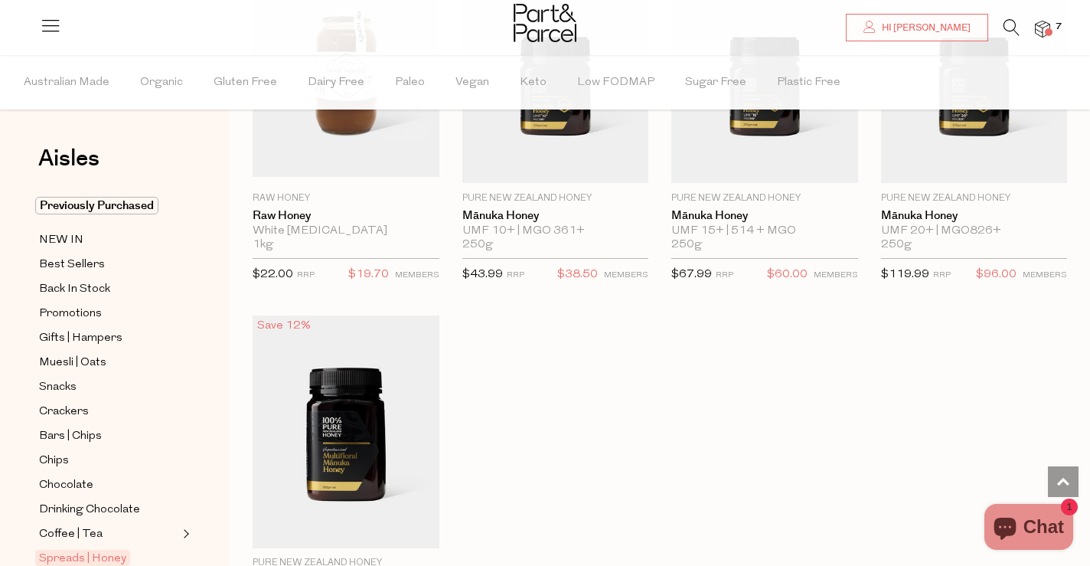
scroll to position [4135, 0]
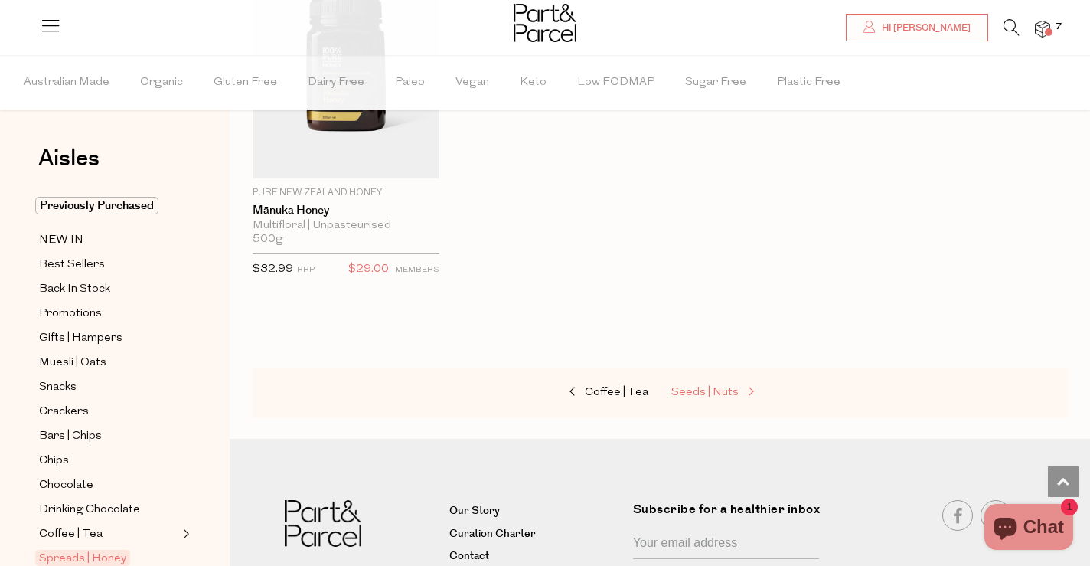
click at [717, 390] on span "Seeds | Nuts" at bounding box center [704, 392] width 67 height 11
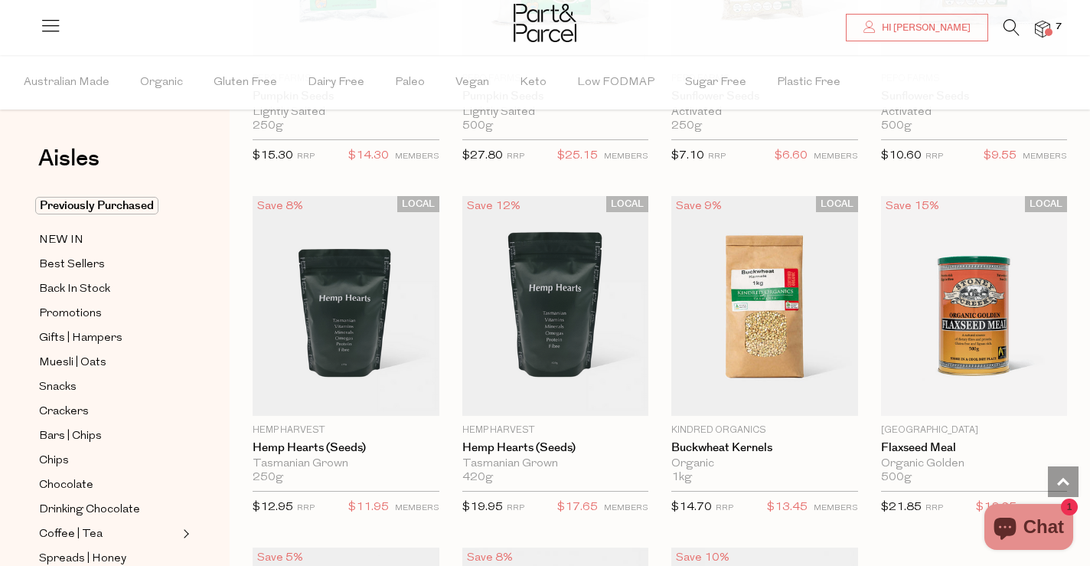
scroll to position [3522, 0]
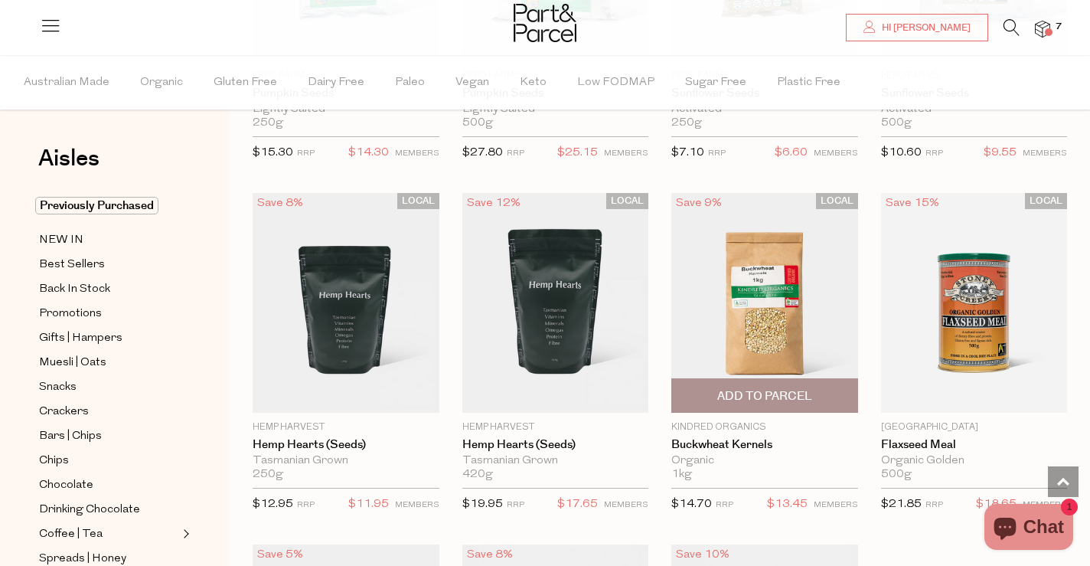
click at [772, 279] on img at bounding box center [764, 303] width 187 height 220
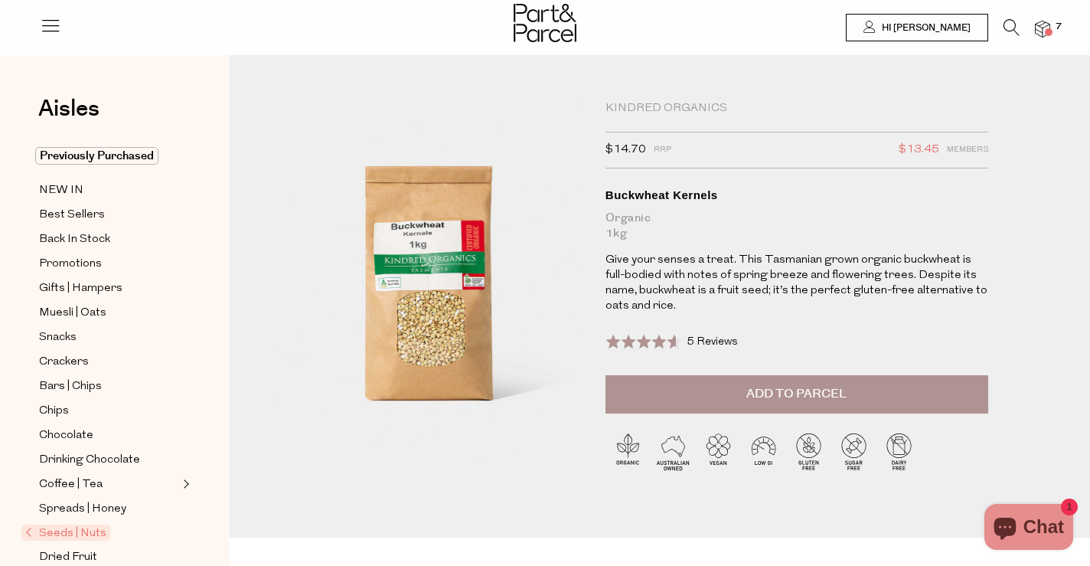
click at [755, 407] on button "Add to Parcel" at bounding box center [796, 394] width 383 height 38
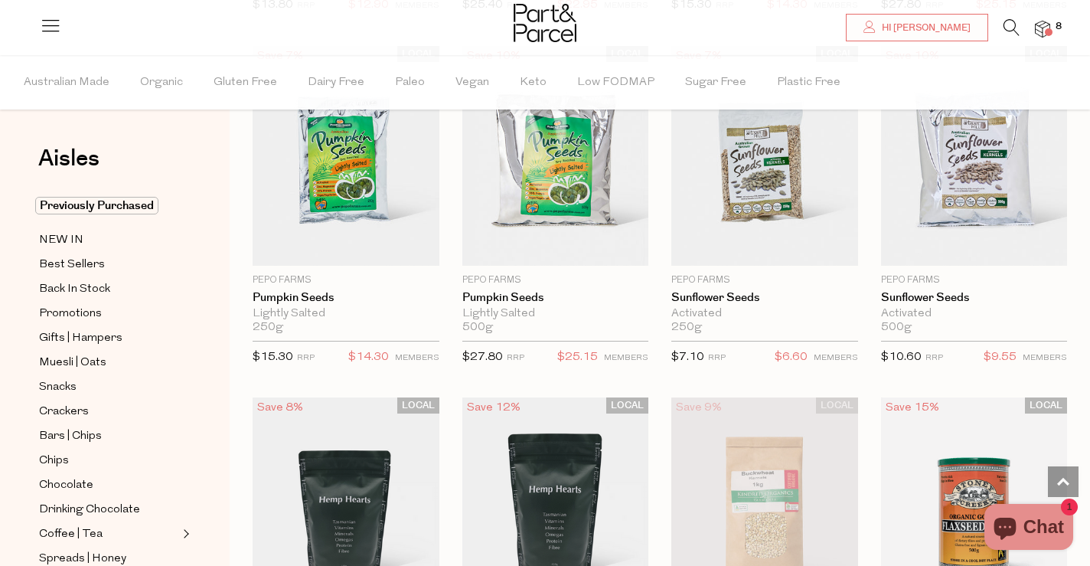
scroll to position [3235, 0]
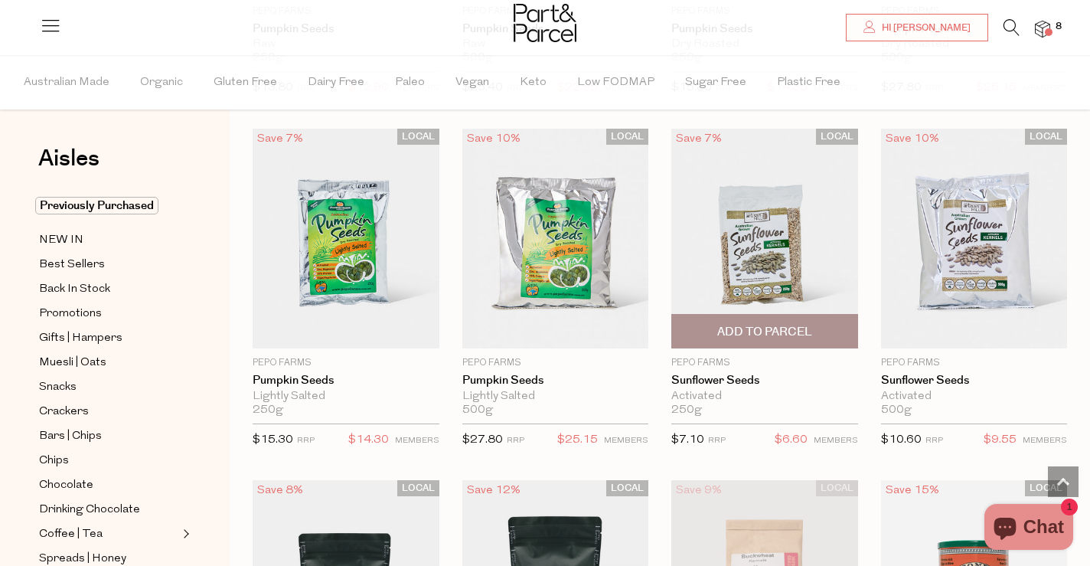
click at [768, 210] on img at bounding box center [764, 239] width 187 height 220
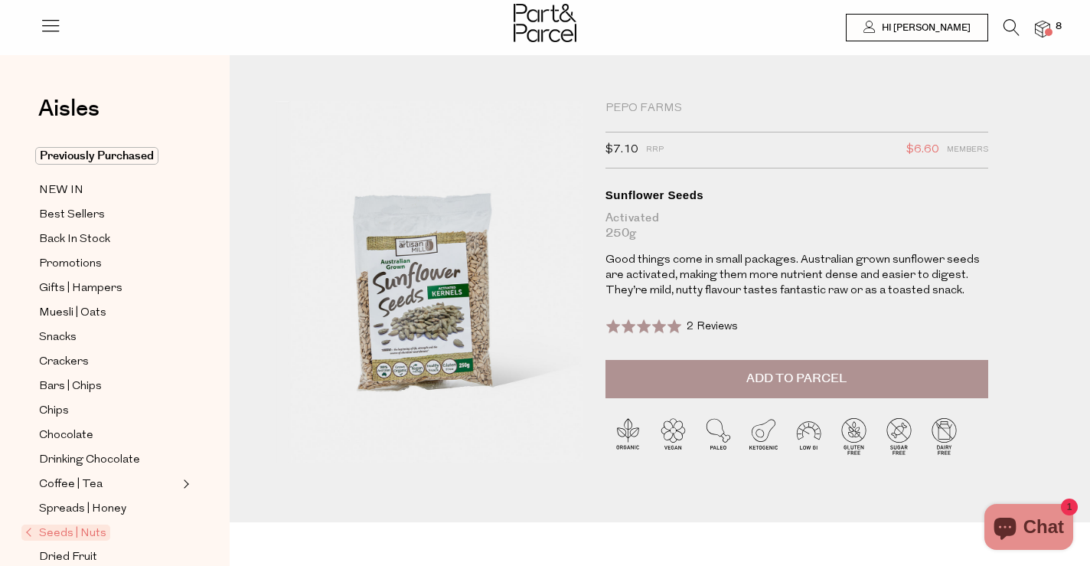
click at [755, 384] on span "Add to Parcel" at bounding box center [796, 379] width 100 height 18
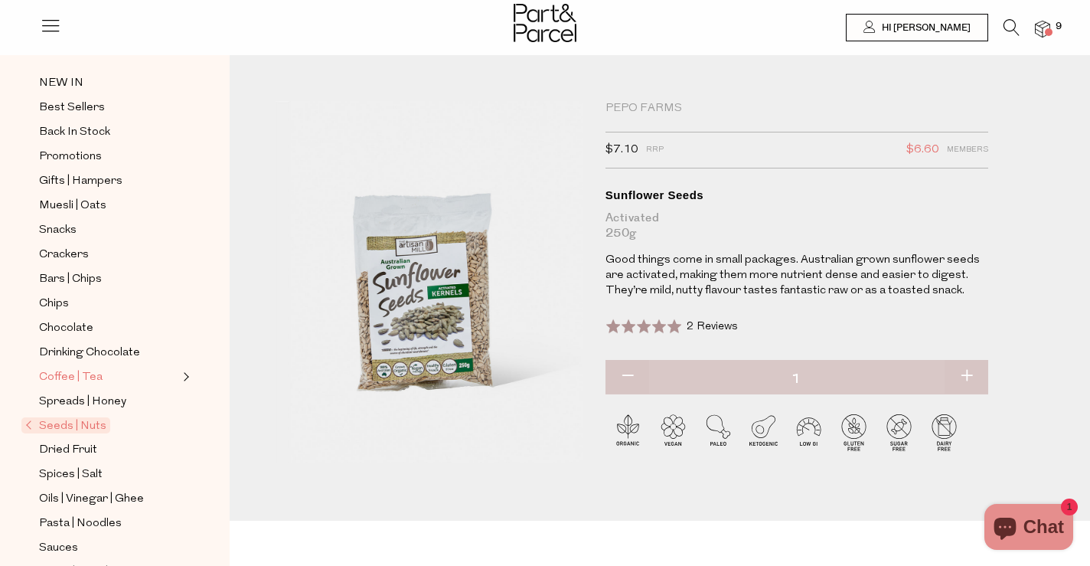
scroll to position [107, 0]
click at [73, 448] on span "Dried Fruit" at bounding box center [68, 450] width 58 height 18
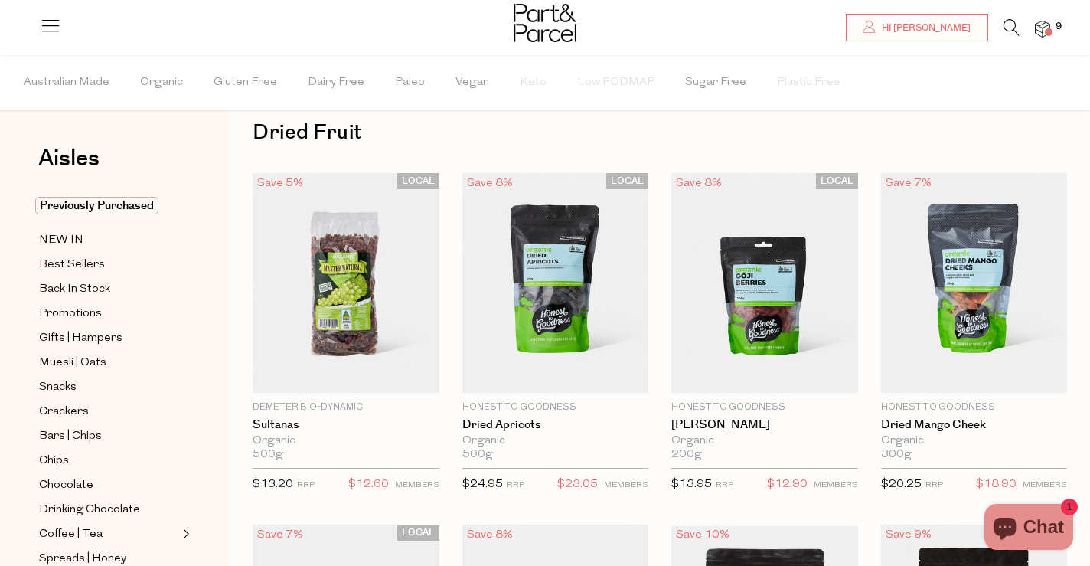
scroll to position [28, 0]
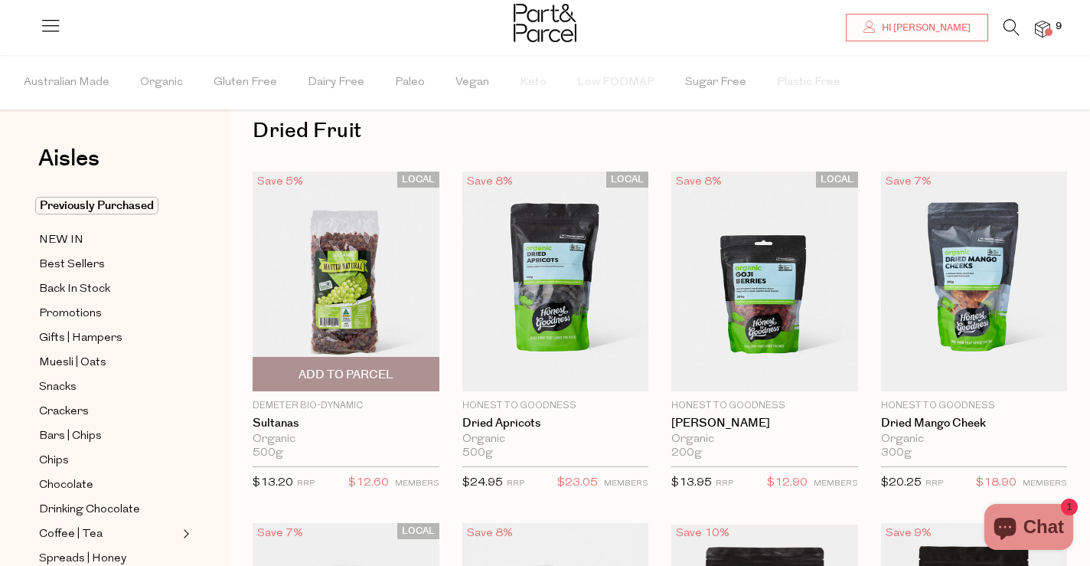
click at [378, 374] on span "Add To Parcel" at bounding box center [346, 375] width 95 height 16
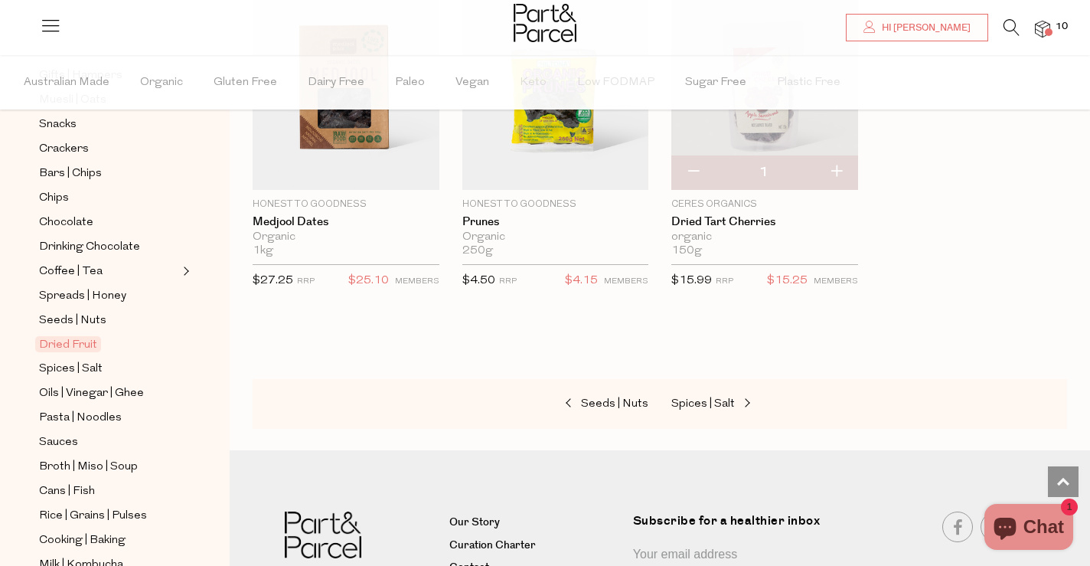
scroll to position [265, 0]
click at [99, 412] on span "Pasta | Noodles" at bounding box center [80, 415] width 83 height 18
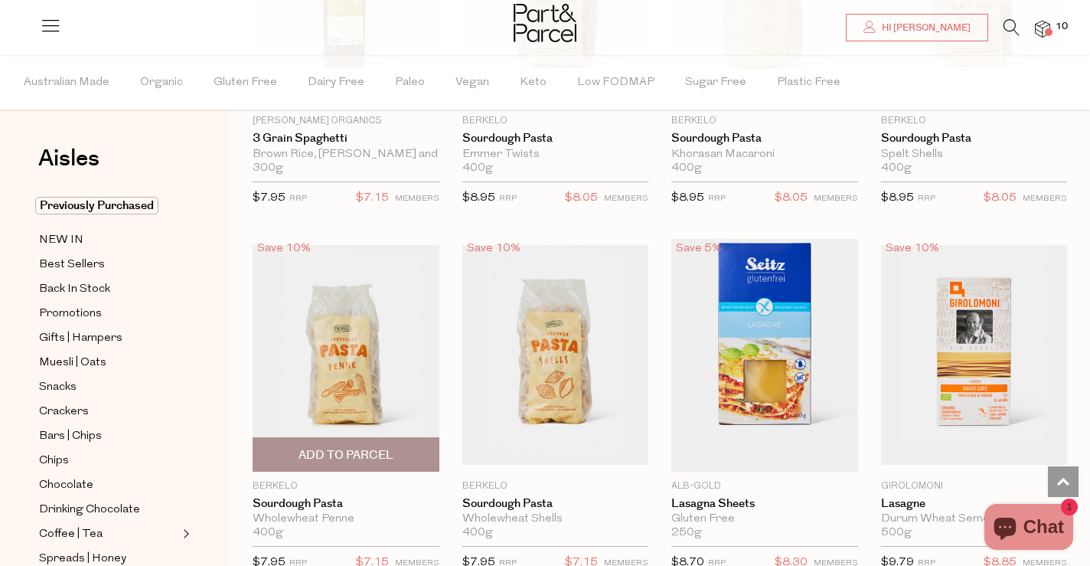
scroll to position [1816, 0]
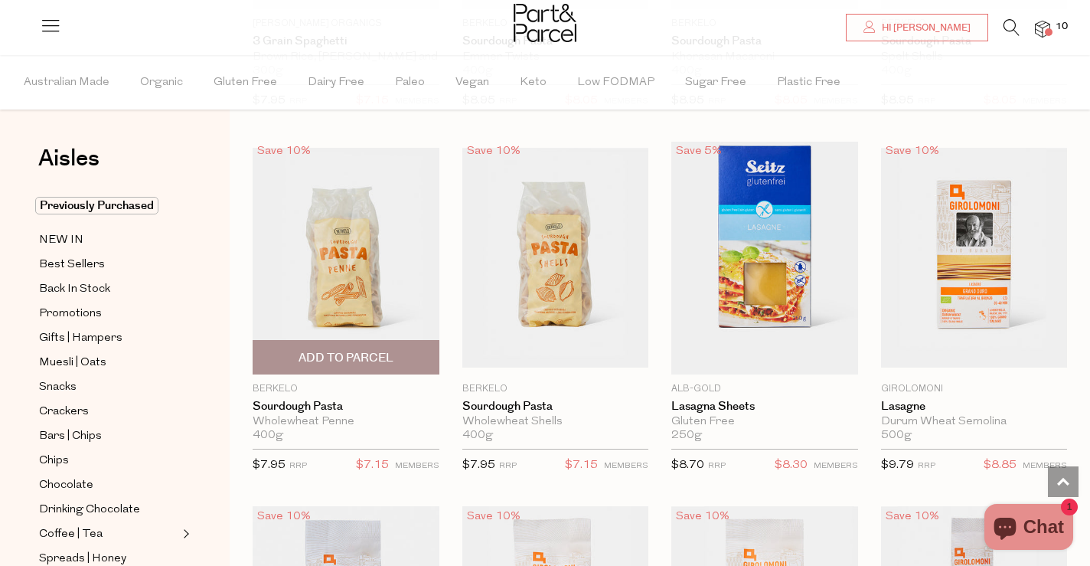
click at [361, 327] on img at bounding box center [346, 258] width 187 height 220
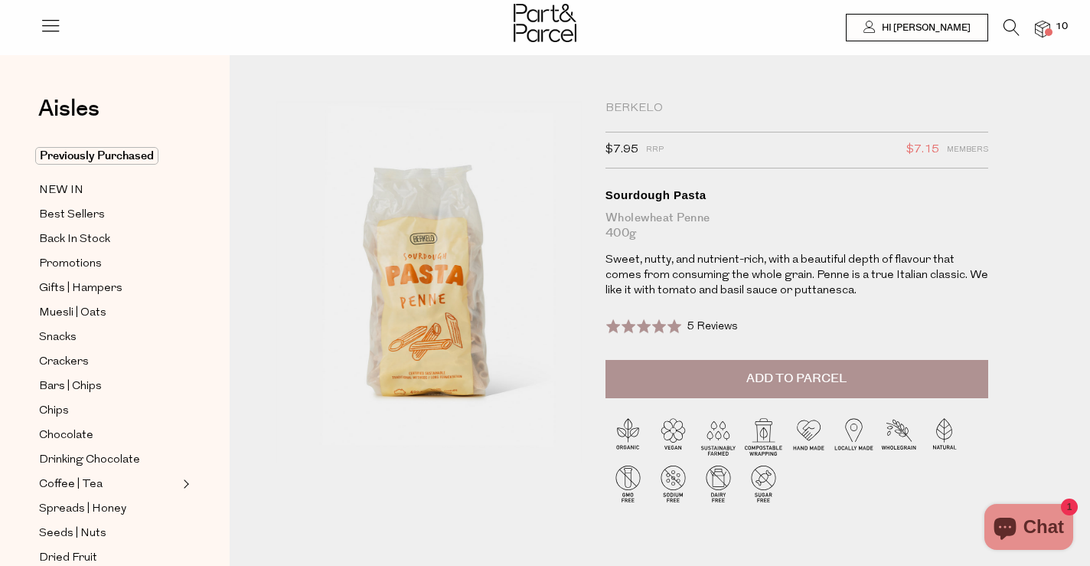
click at [681, 364] on button "Add to Parcel" at bounding box center [796, 379] width 383 height 38
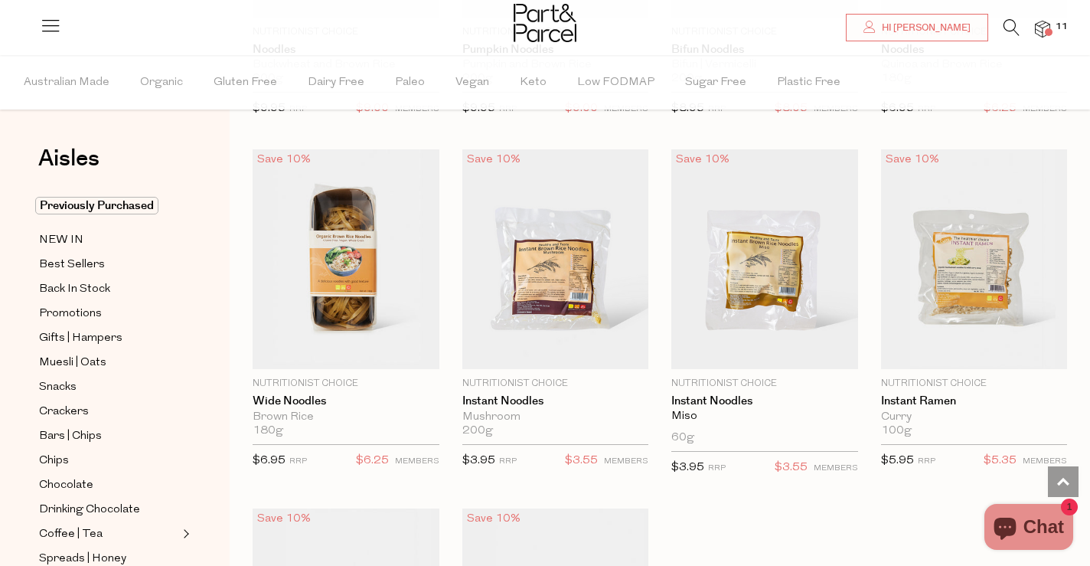
scroll to position [3933, 0]
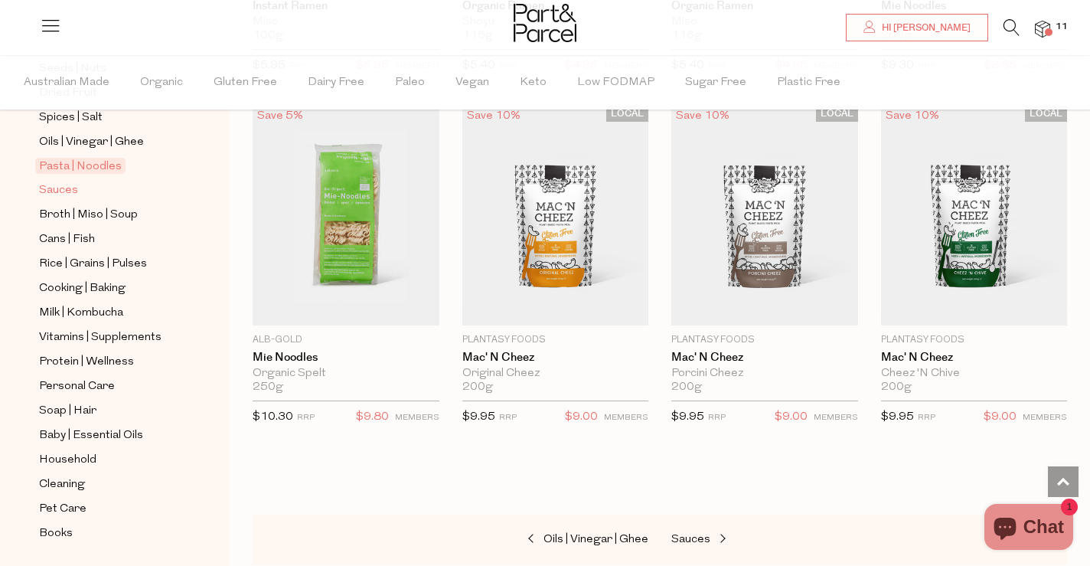
scroll to position [530, 0]
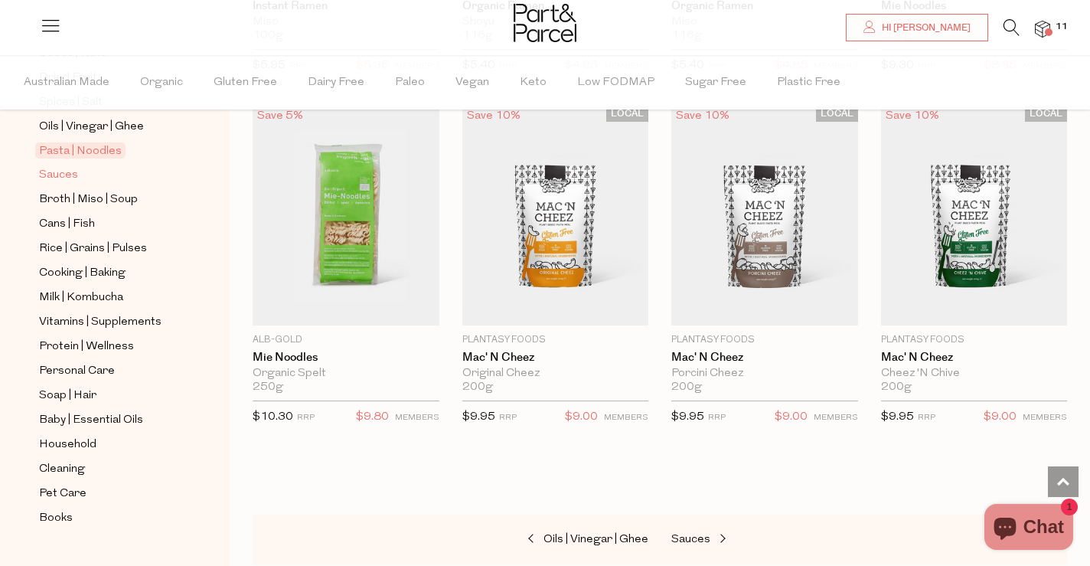
click at [73, 177] on span "Sauces" at bounding box center [58, 175] width 39 height 18
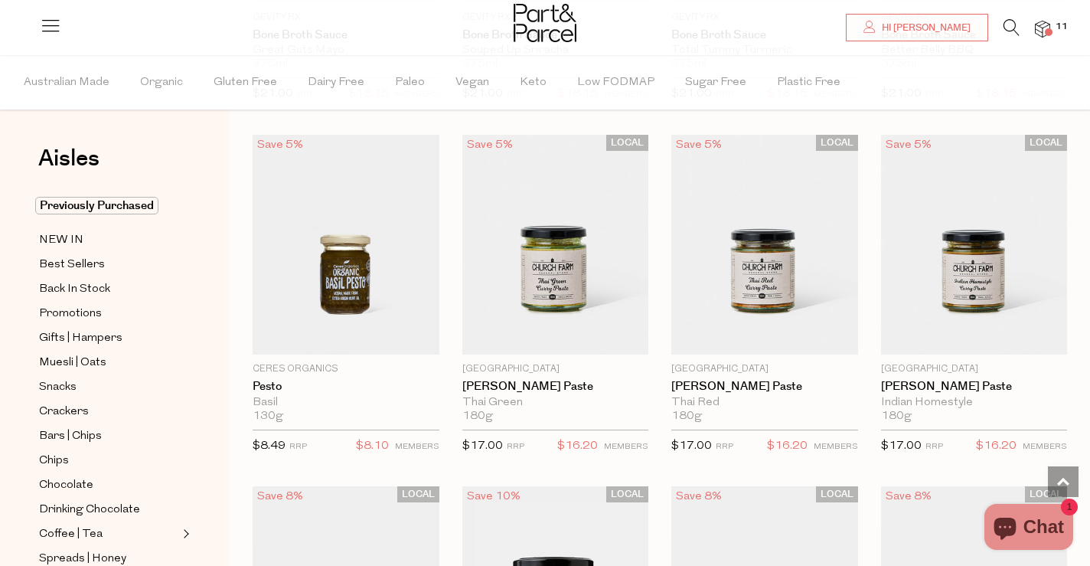
scroll to position [1151, 0]
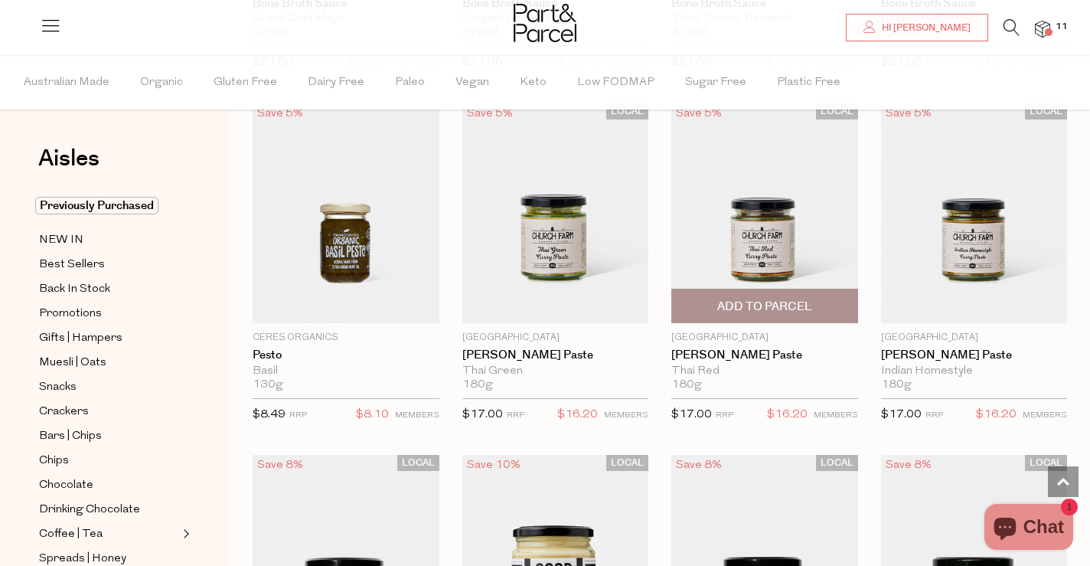
click at [780, 197] on img at bounding box center [764, 213] width 187 height 220
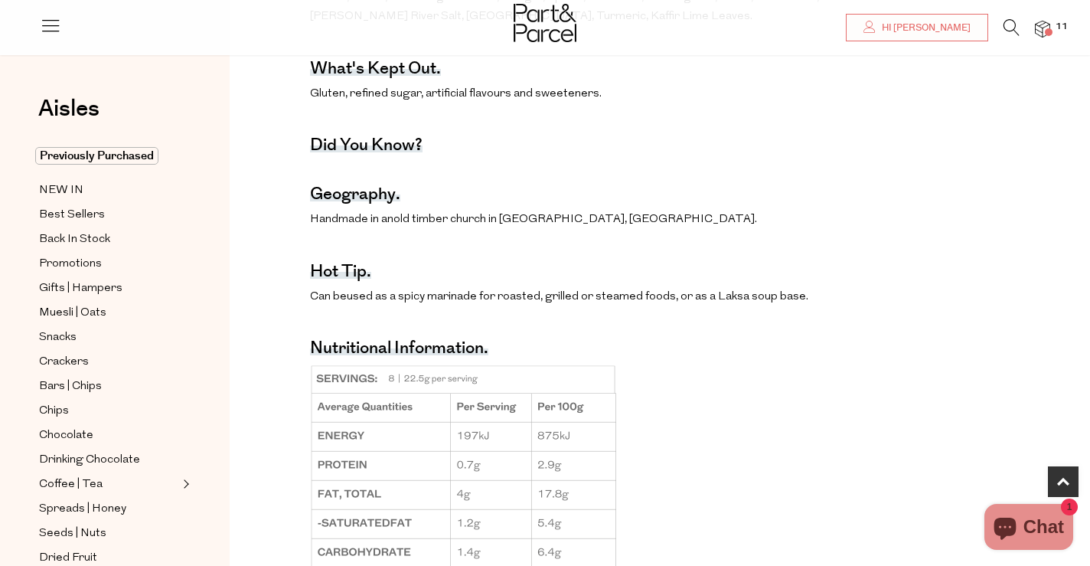
scroll to position [805, 0]
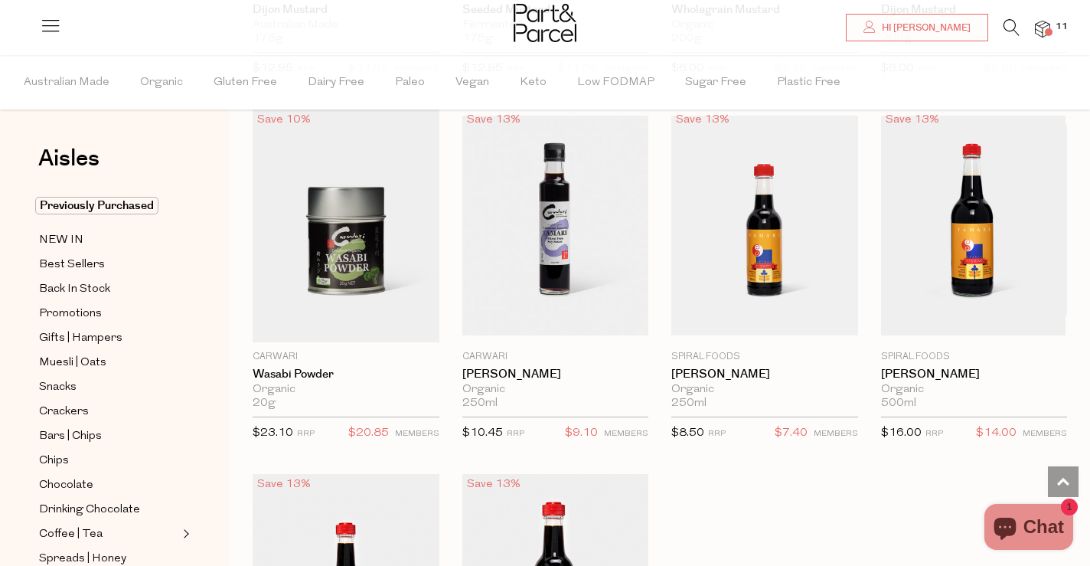
scroll to position [4210, 0]
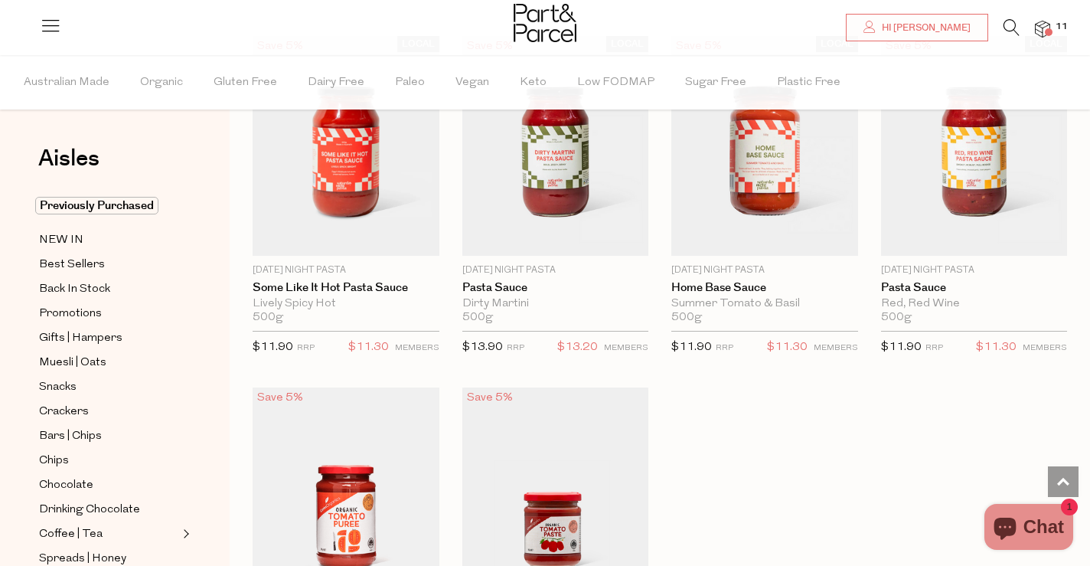
scroll to position [5466, 0]
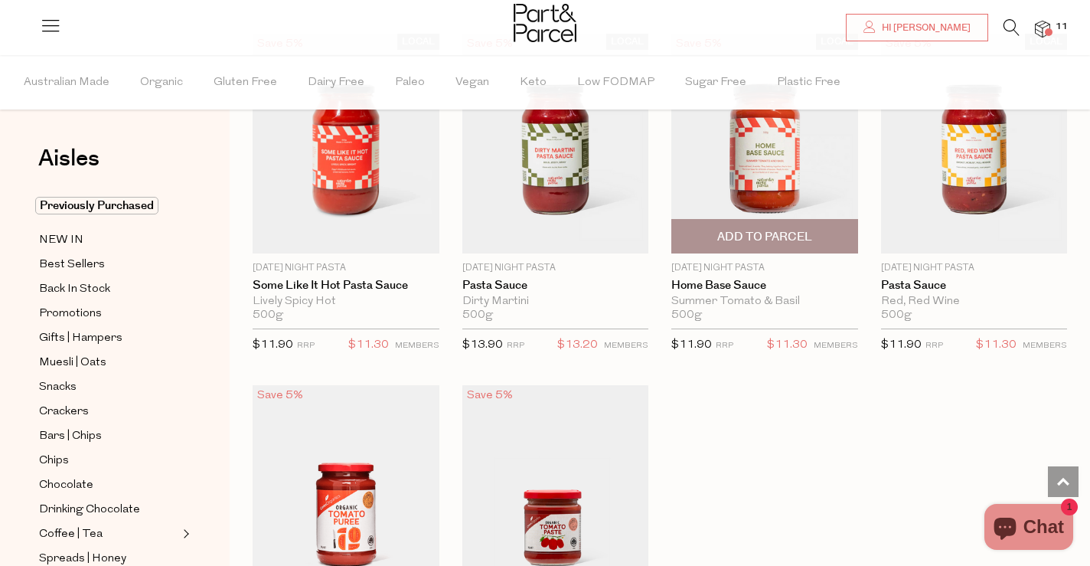
click at [768, 201] on img at bounding box center [764, 144] width 187 height 220
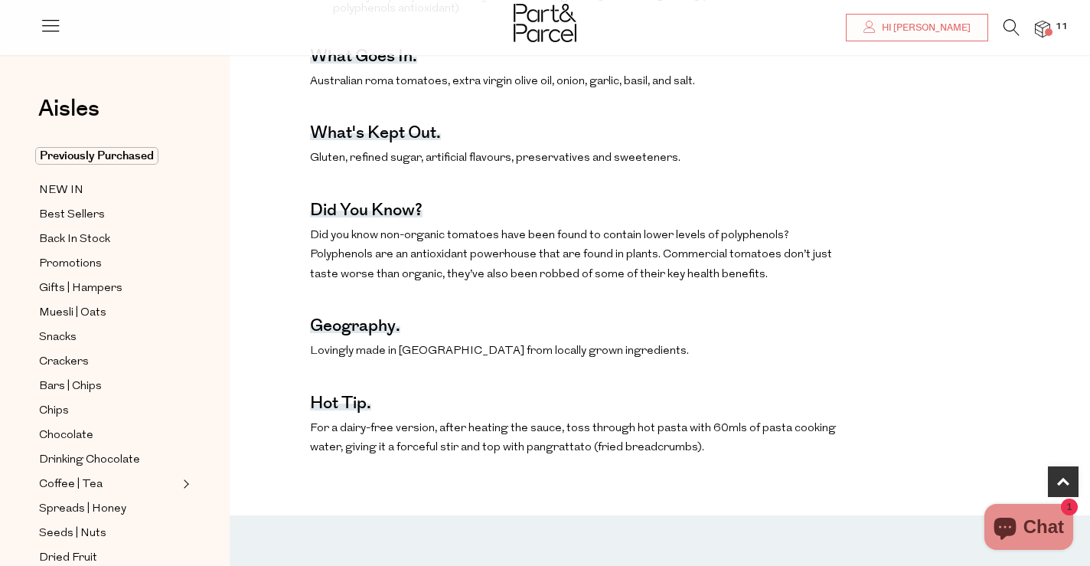
scroll to position [711, 0]
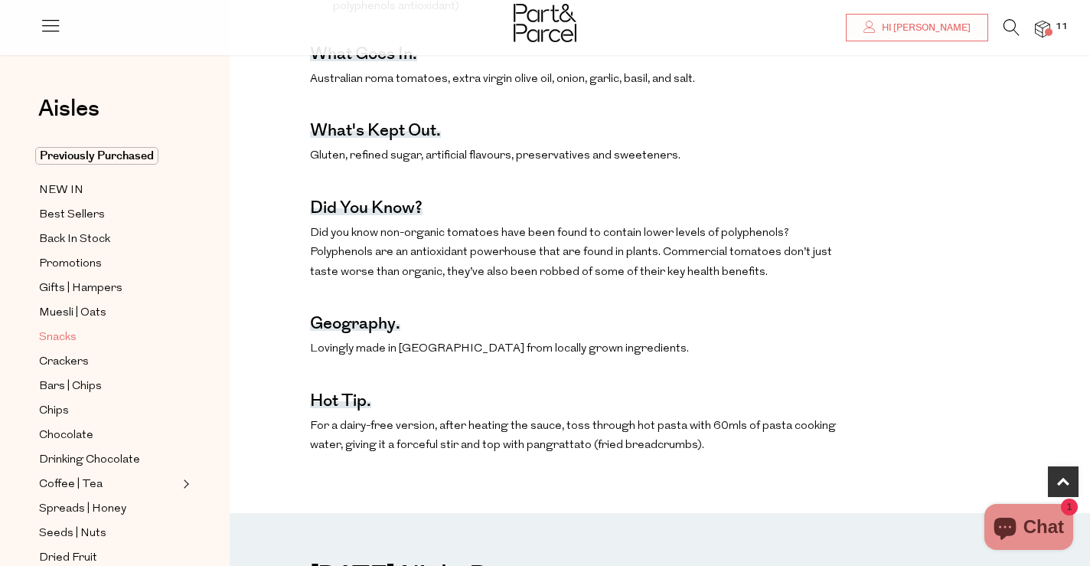
click at [70, 341] on span "Snacks" at bounding box center [58, 337] width 38 height 18
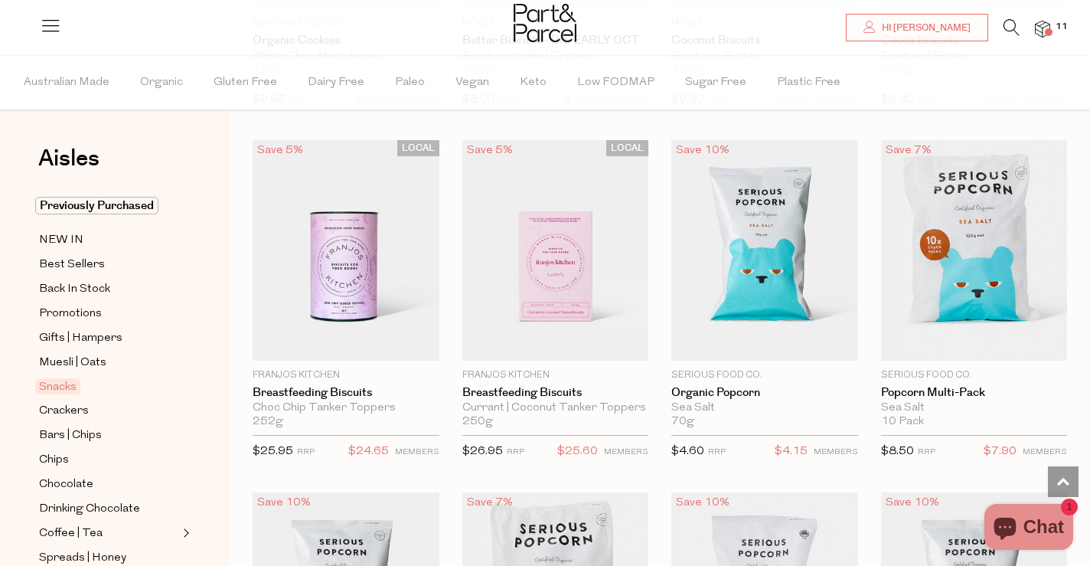
scroll to position [3598, 0]
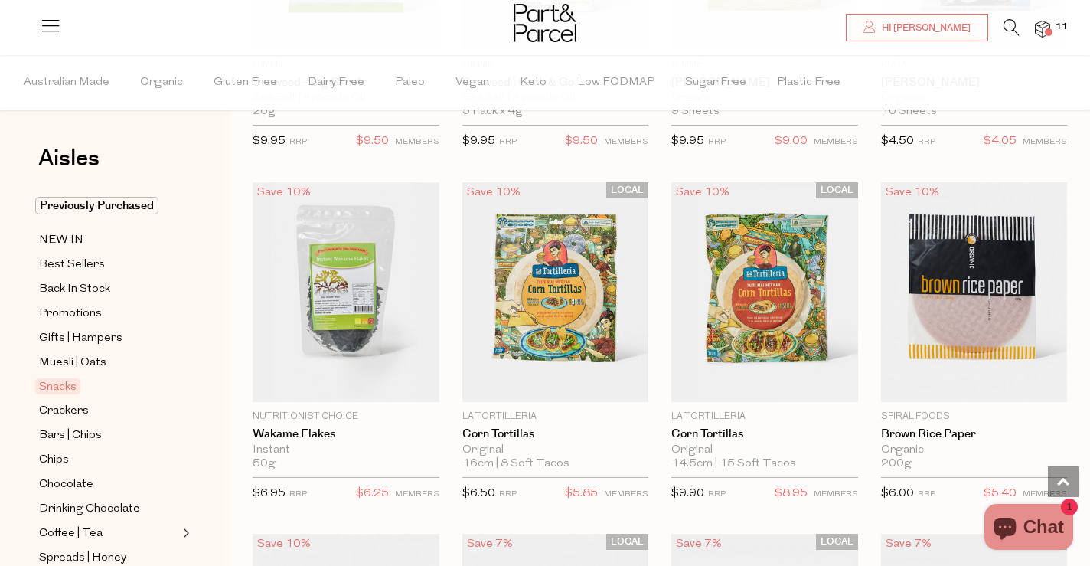
scroll to position [5306, 0]
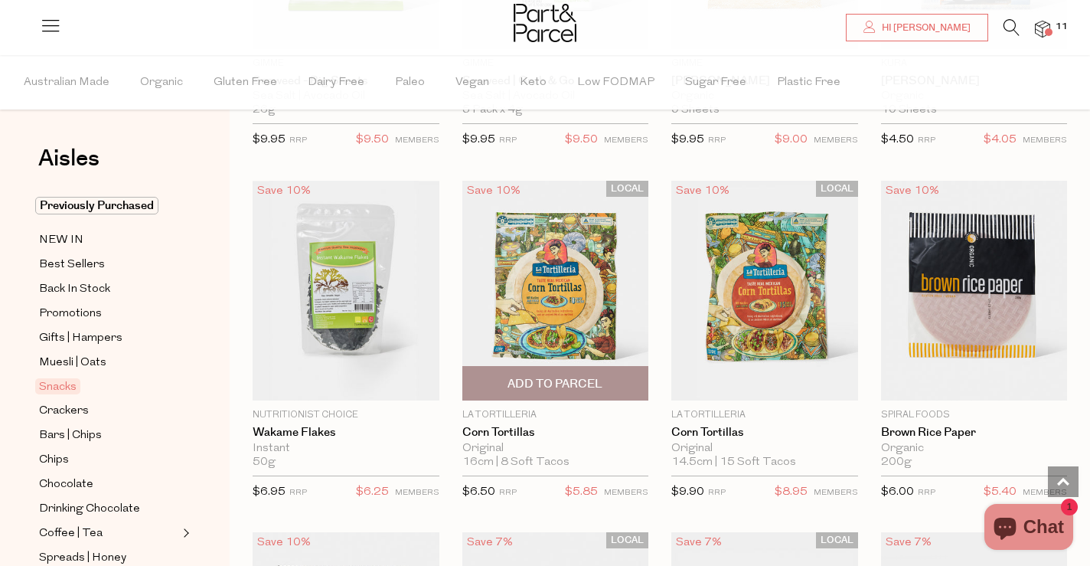
click at [590, 301] on img at bounding box center [555, 291] width 187 height 220
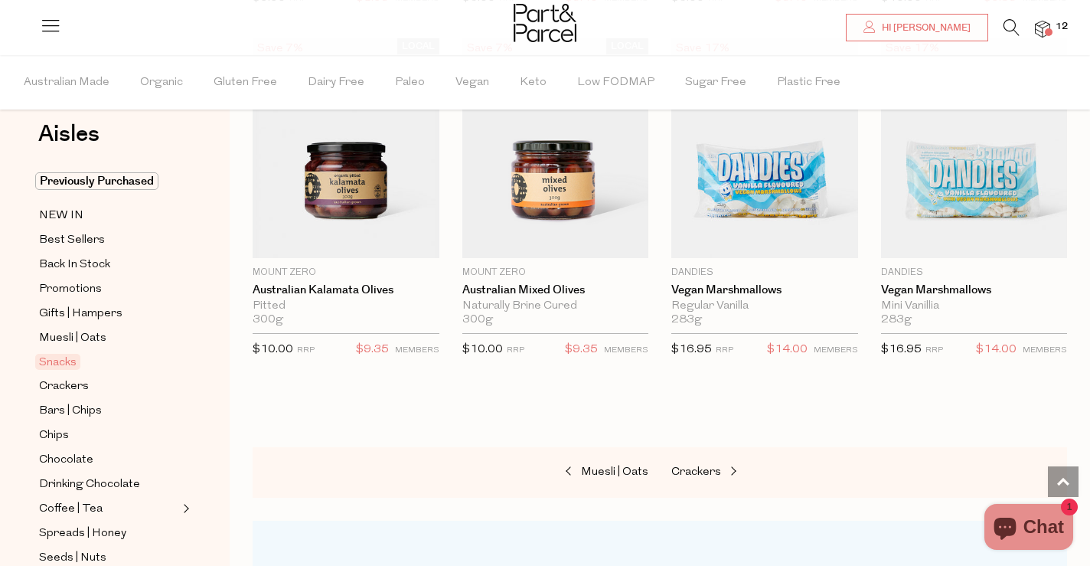
scroll to position [25, 0]
click at [57, 233] on span "Best Sellers" at bounding box center [72, 239] width 66 height 18
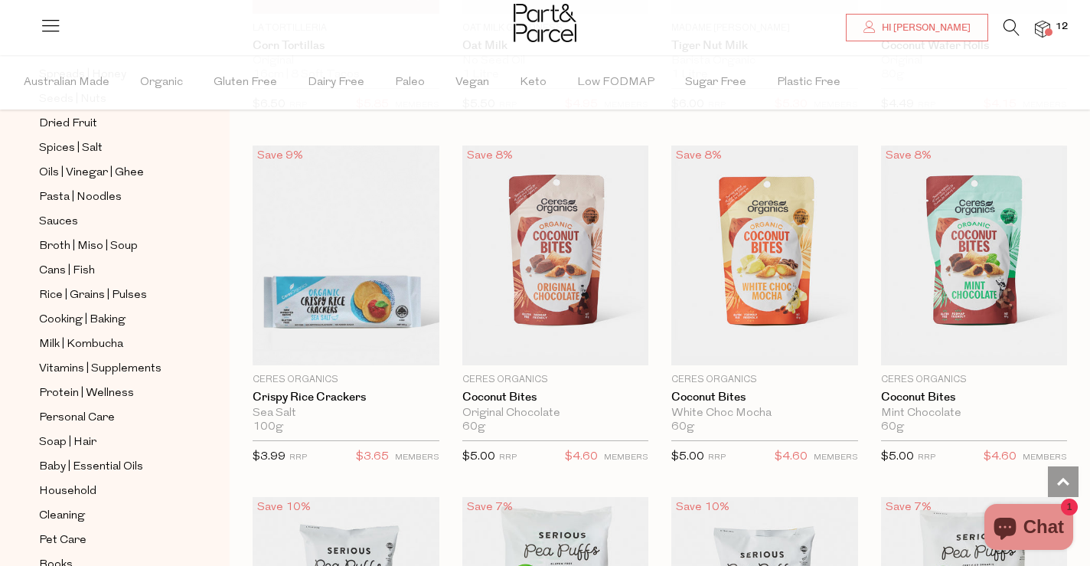
scroll to position [558, 0]
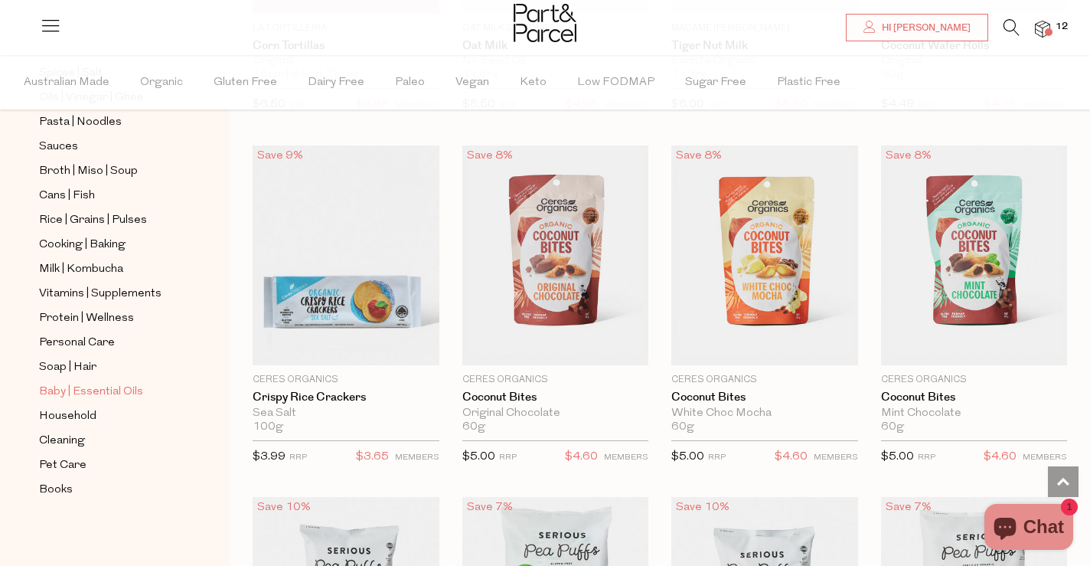
click at [70, 389] on span "Baby | Essential Oils" at bounding box center [91, 392] width 104 height 18
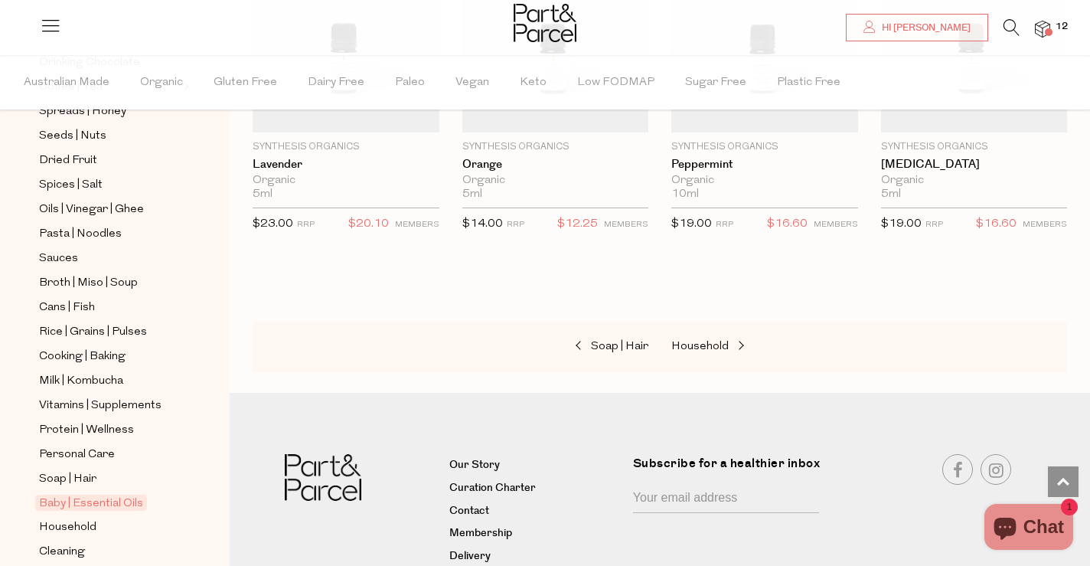
scroll to position [509, 0]
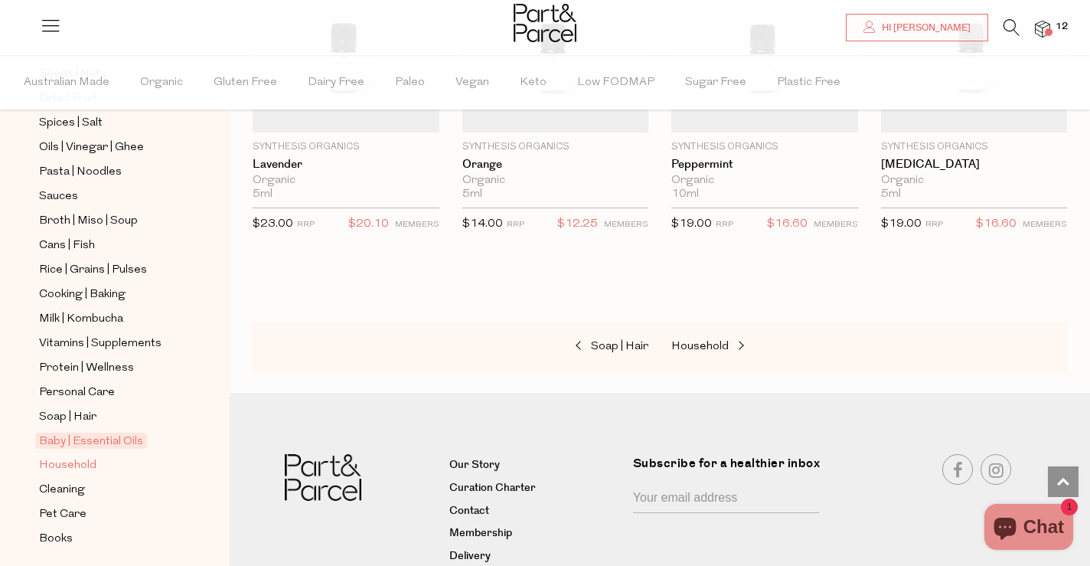
click at [58, 458] on span "Household" at bounding box center [67, 465] width 57 height 18
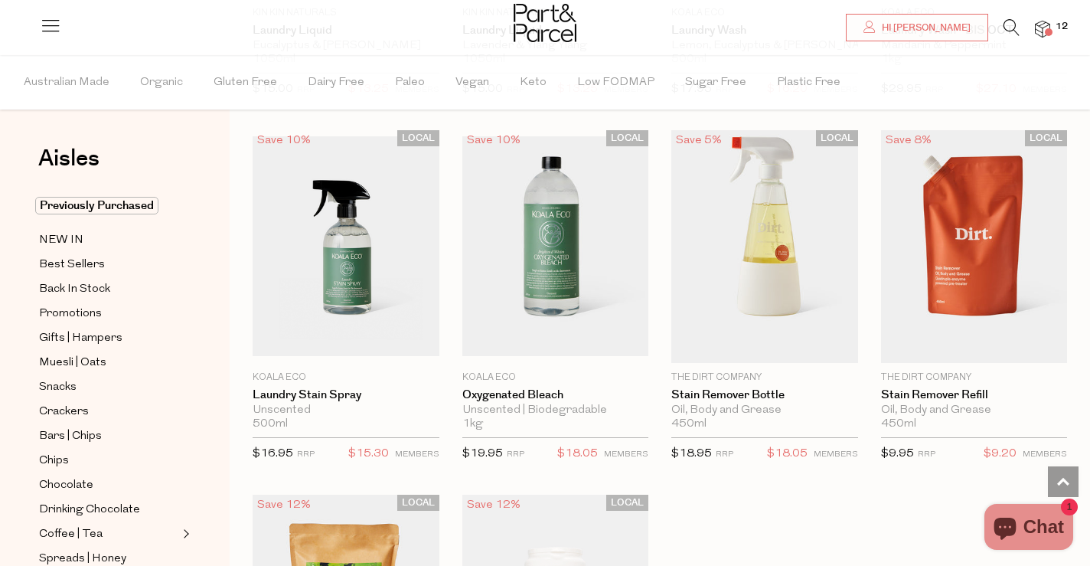
scroll to position [4056, 0]
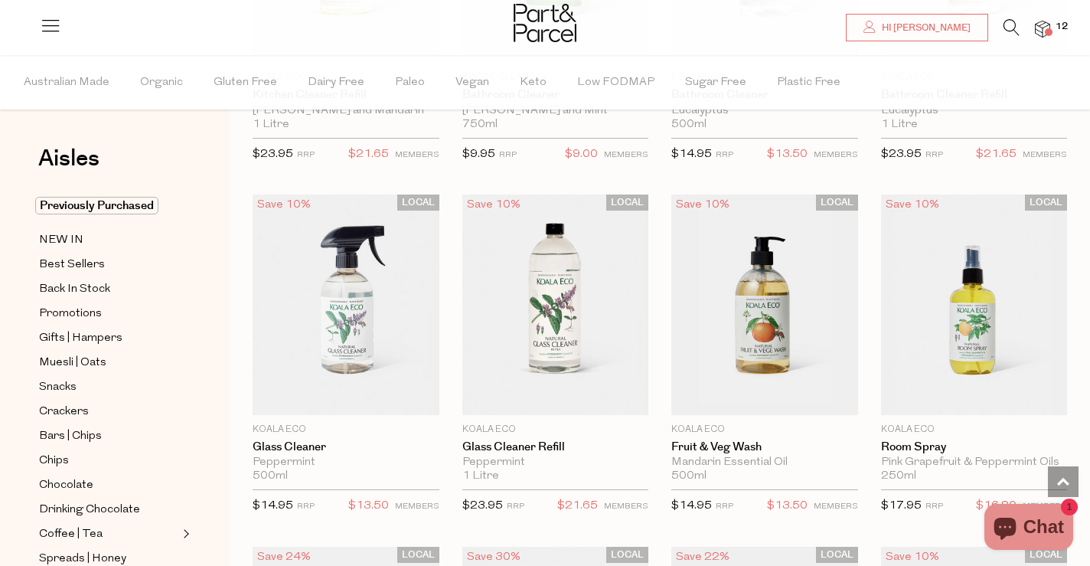
scroll to position [6069, 0]
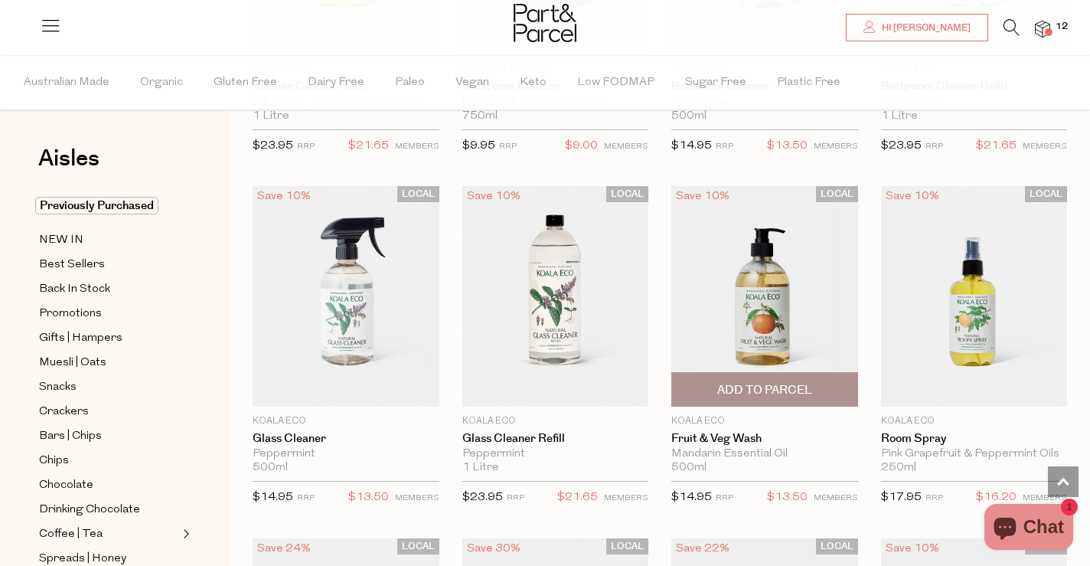
click at [738, 280] on img at bounding box center [764, 296] width 187 height 220
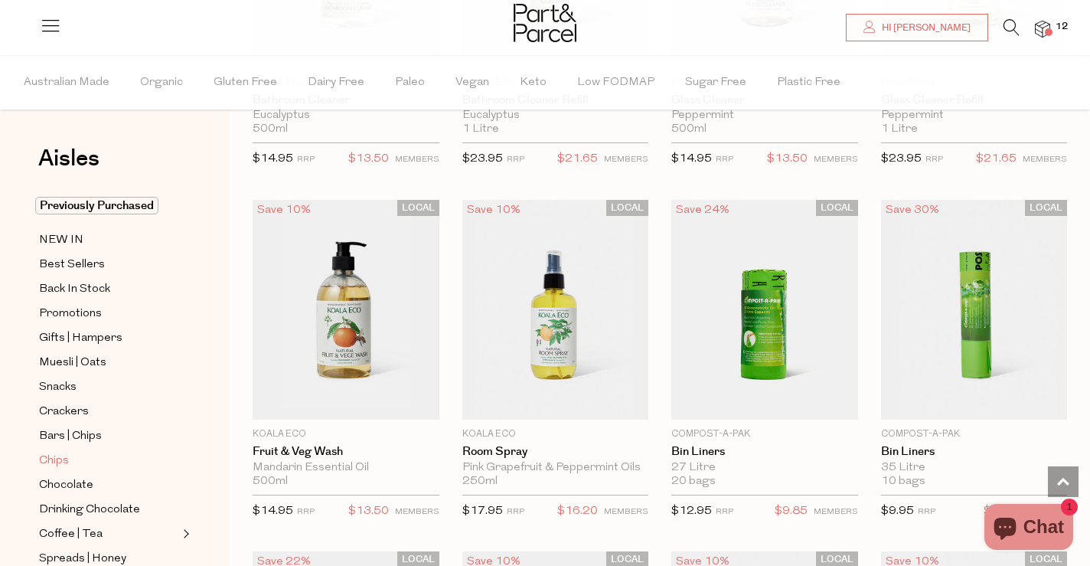
scroll to position [543, 0]
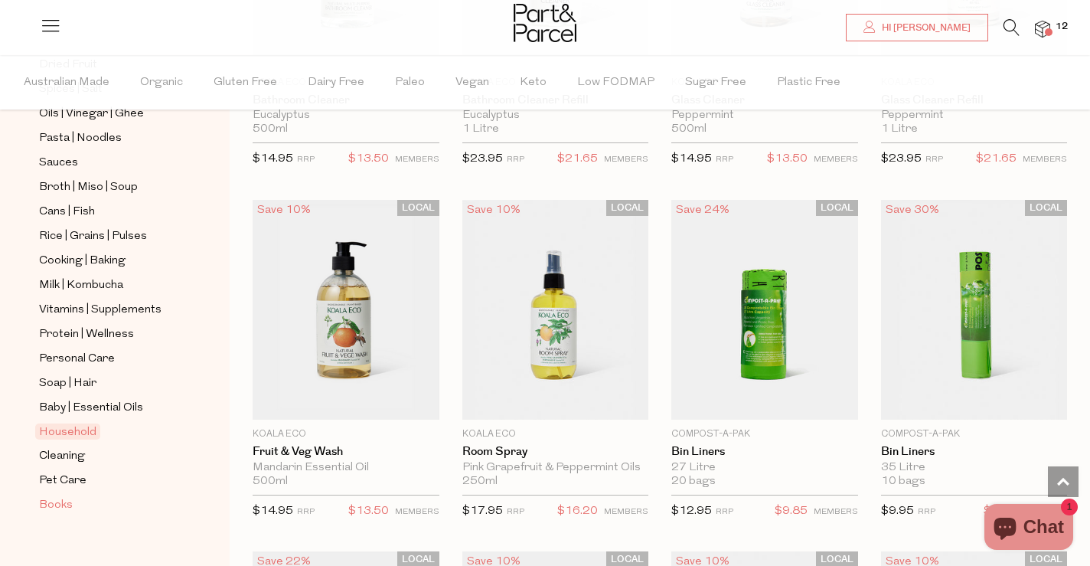
click at [67, 499] on span "Books" at bounding box center [56, 505] width 34 height 18
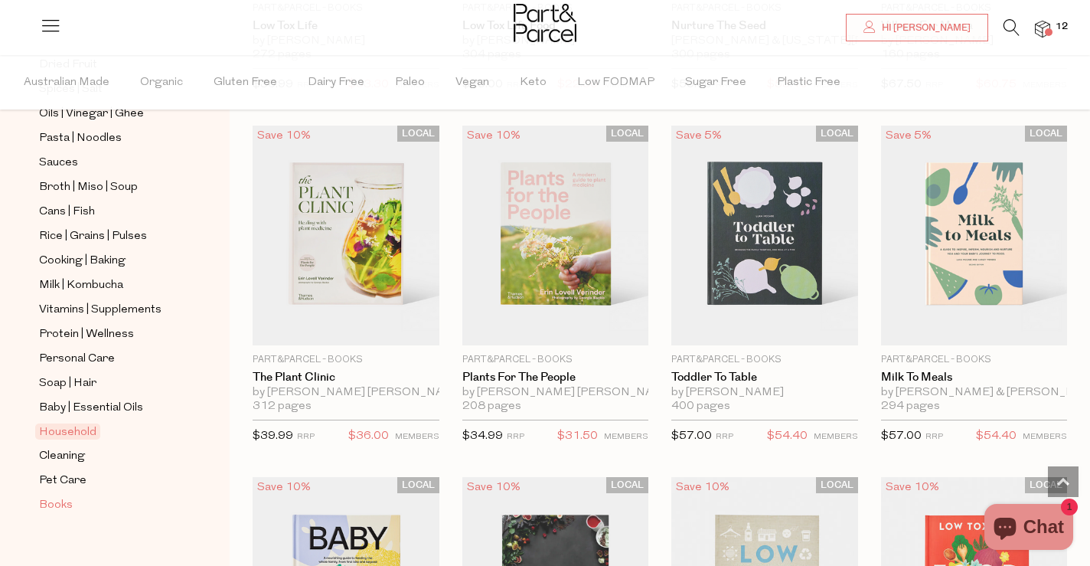
scroll to position [775, 0]
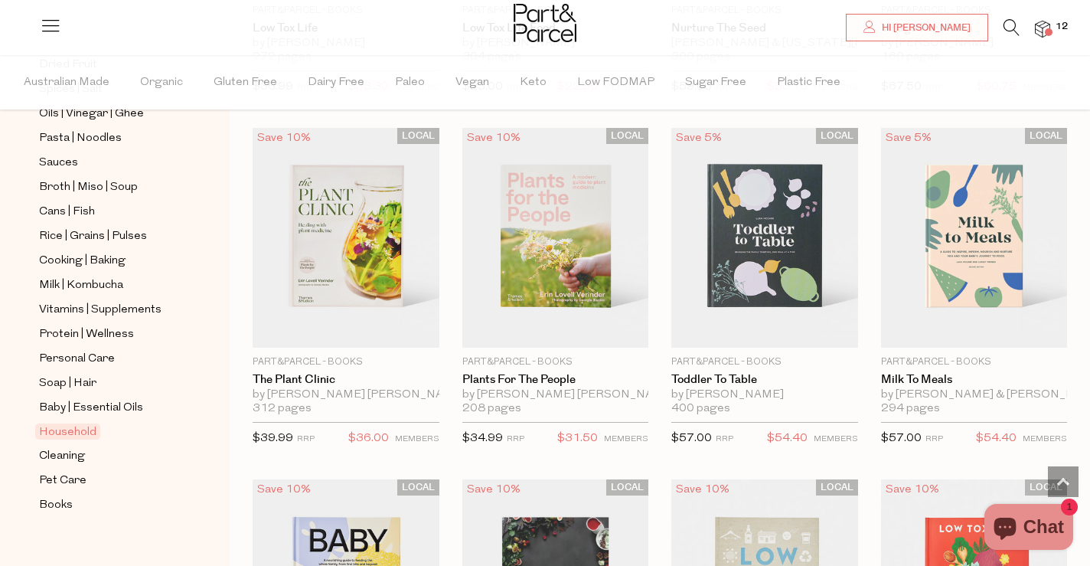
click at [1052, 24] on span "12" at bounding box center [1062, 27] width 20 height 14
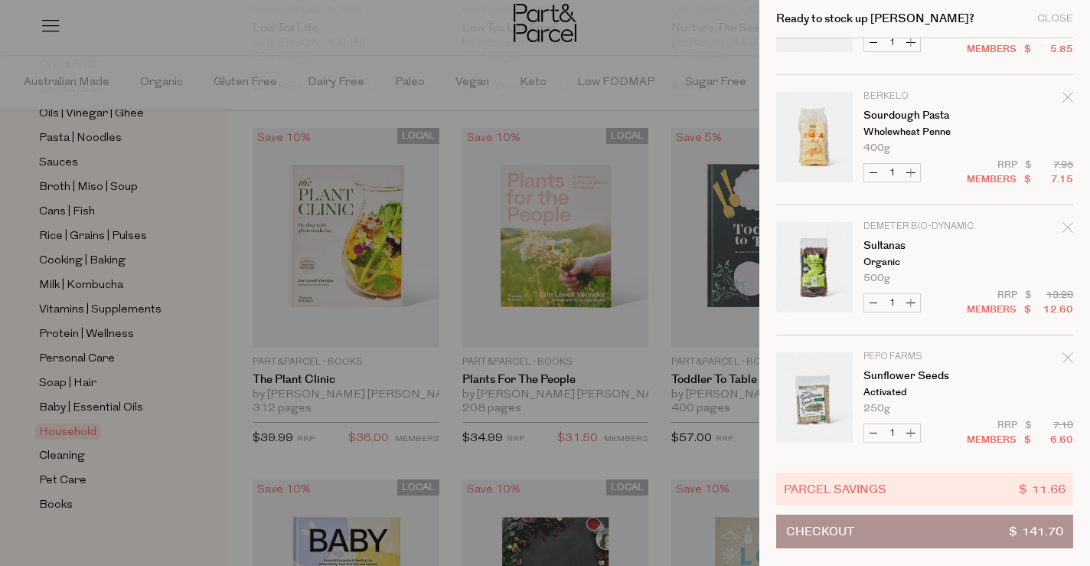
scroll to position [0, 0]
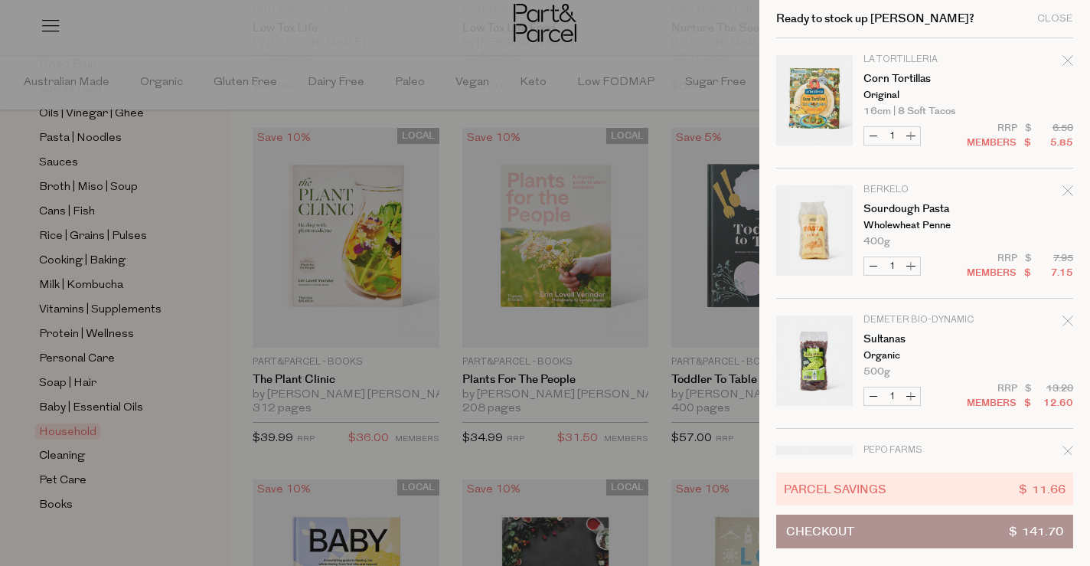
click at [661, 44] on div at bounding box center [545, 283] width 1090 height 566
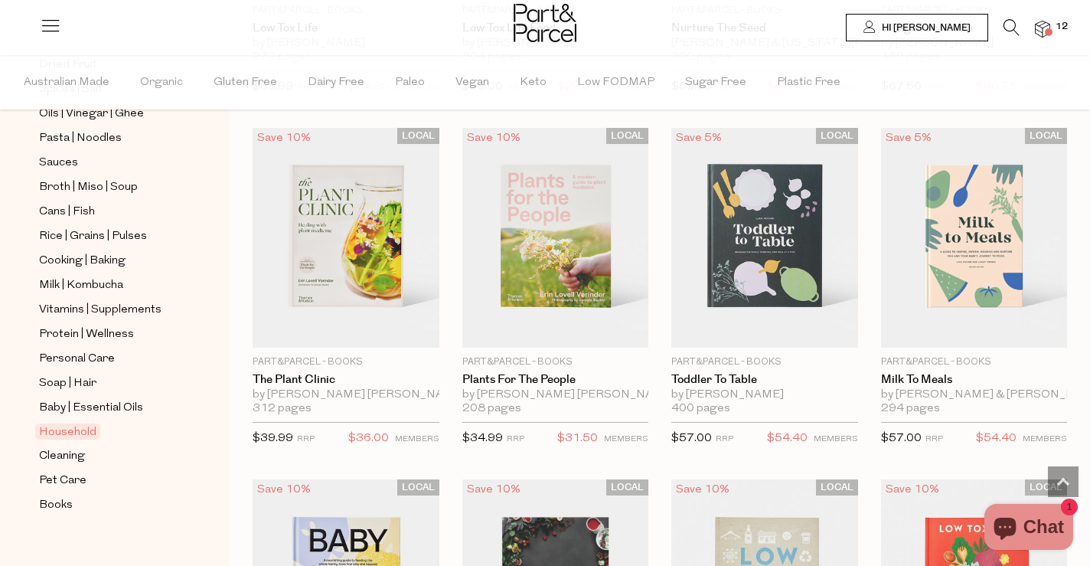
click at [953, 30] on span "Hi [PERSON_NAME]" at bounding box center [924, 27] width 93 height 13
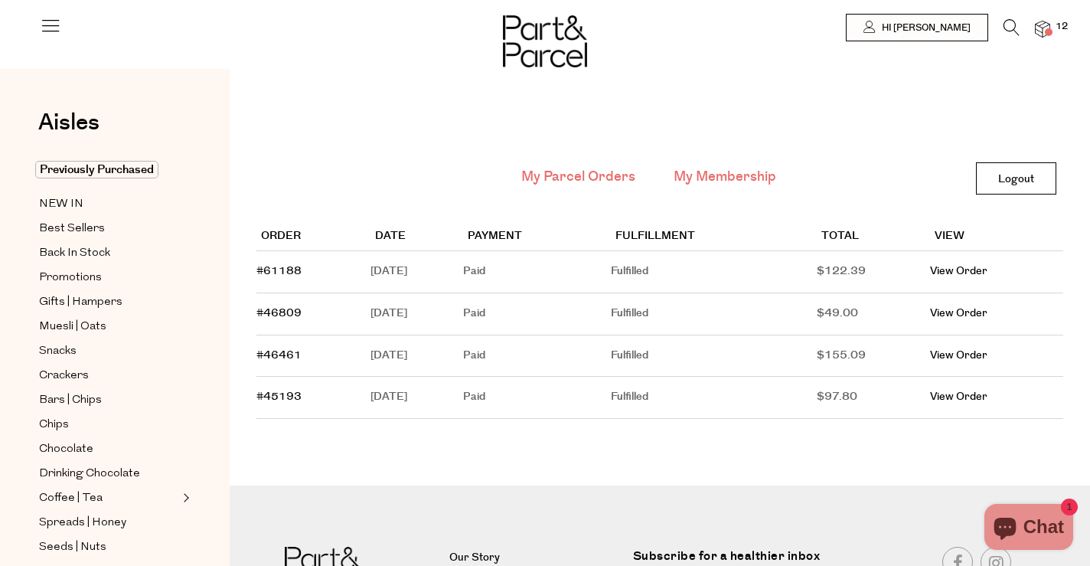
click at [708, 171] on link "My Membership" at bounding box center [725, 177] width 103 height 20
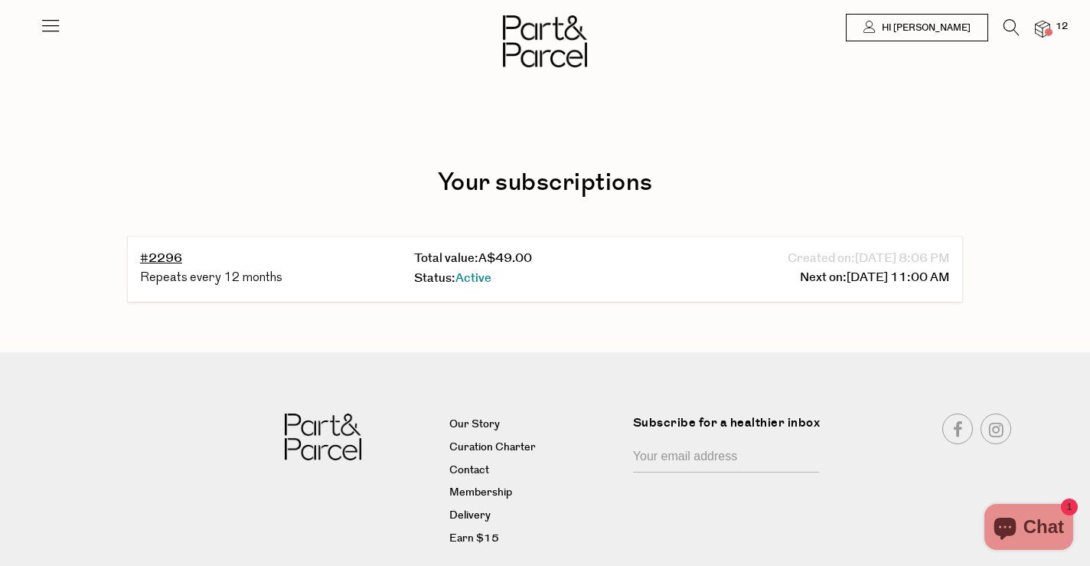
click at [58, 29] on icon at bounding box center [50, 25] width 21 height 21
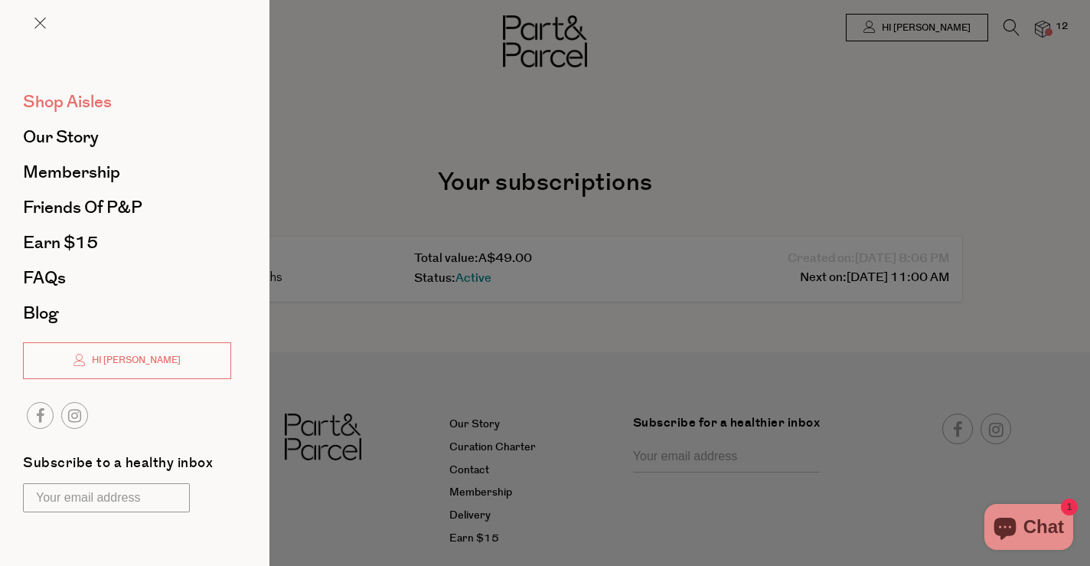
click at [71, 103] on span "Shop Aisles" at bounding box center [67, 102] width 89 height 24
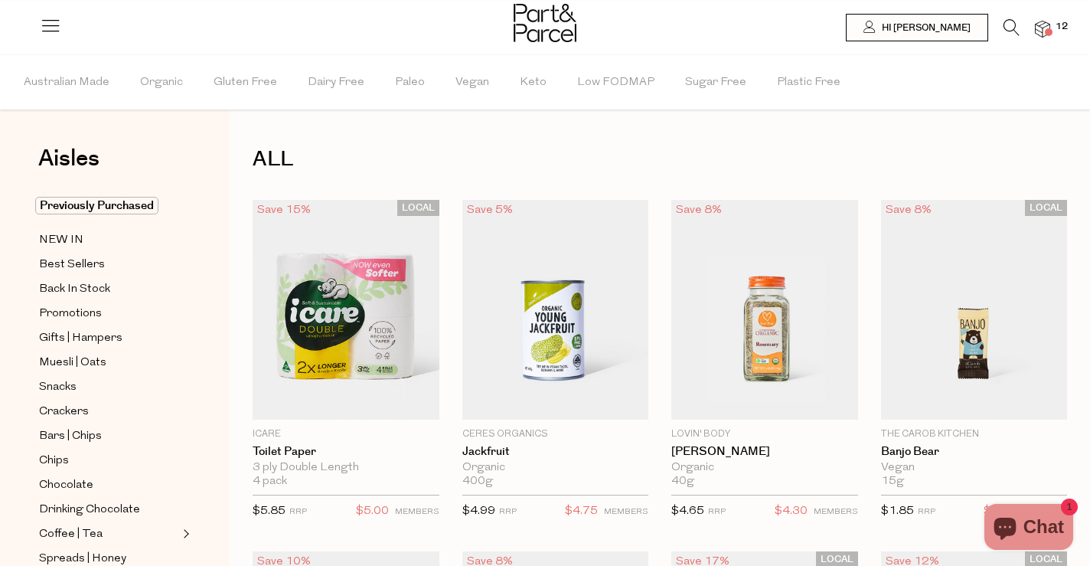
click at [1006, 24] on icon at bounding box center [1011, 27] width 16 height 17
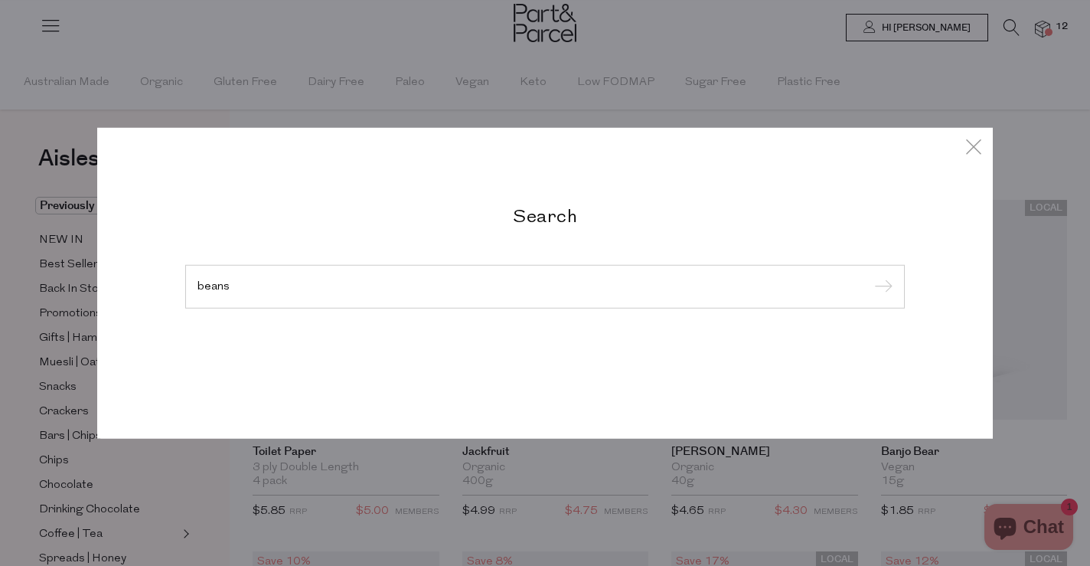
type input "beans"
click at [869, 276] on input "submit" at bounding box center [880, 287] width 23 height 23
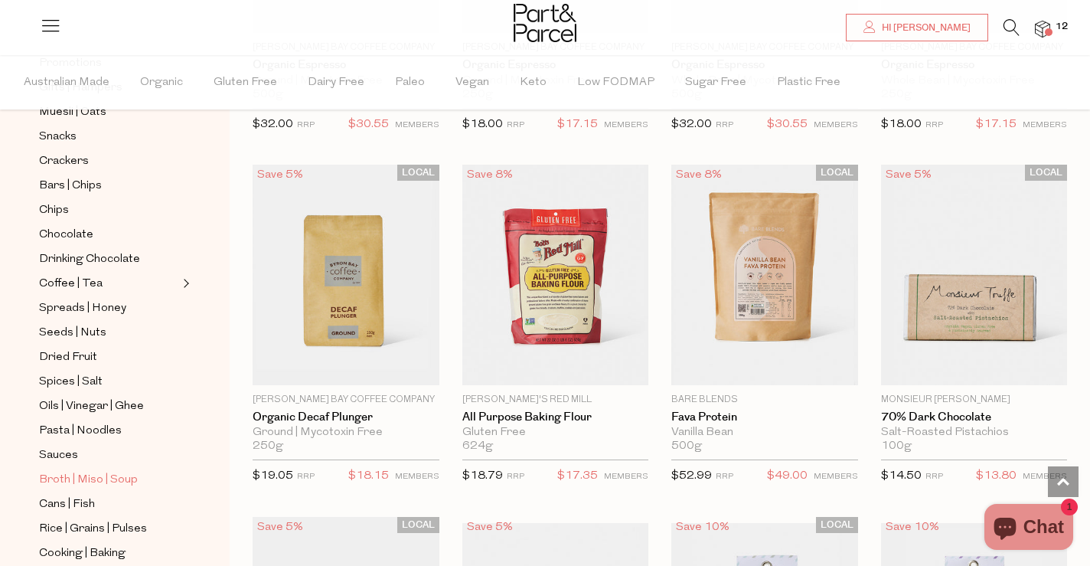
scroll to position [252, 0]
click at [83, 501] on span "Cans | Fish" at bounding box center [67, 503] width 56 height 18
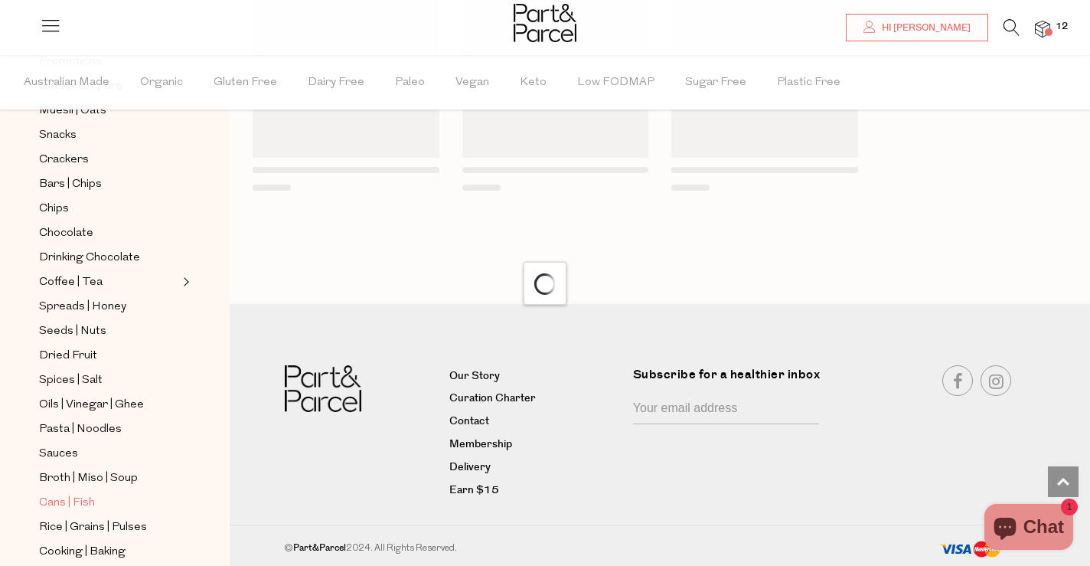
scroll to position [1259, 0]
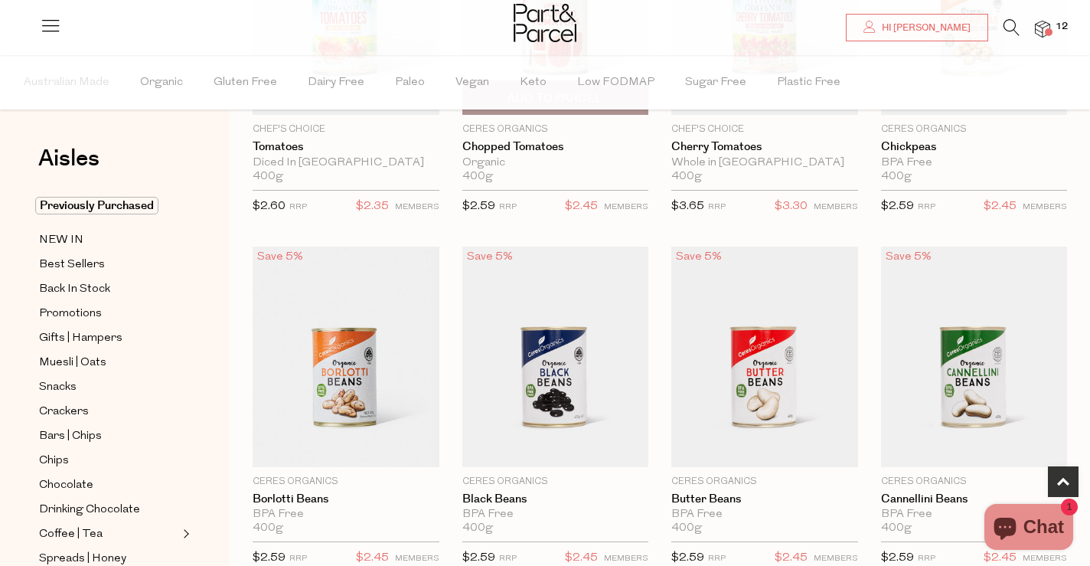
scroll to position [312, 0]
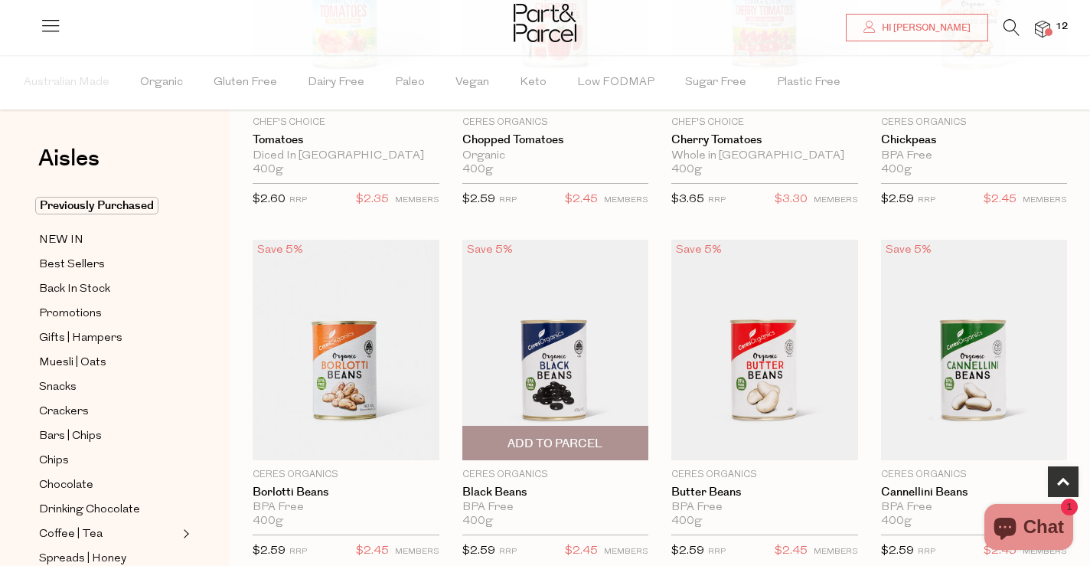
click at [557, 368] on img at bounding box center [555, 350] width 187 height 220
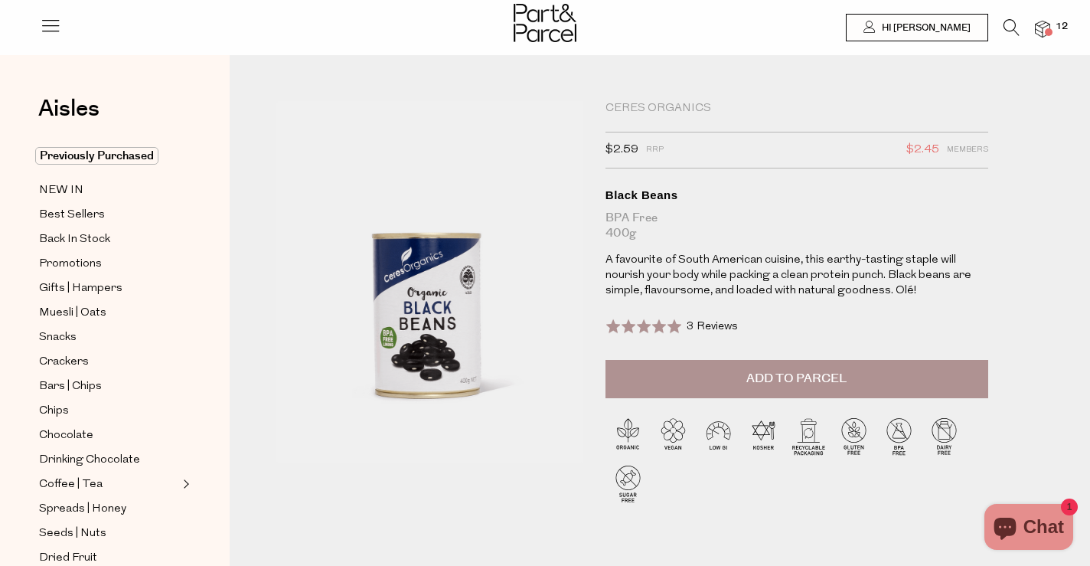
click at [729, 381] on button "Add to Parcel" at bounding box center [796, 379] width 383 height 38
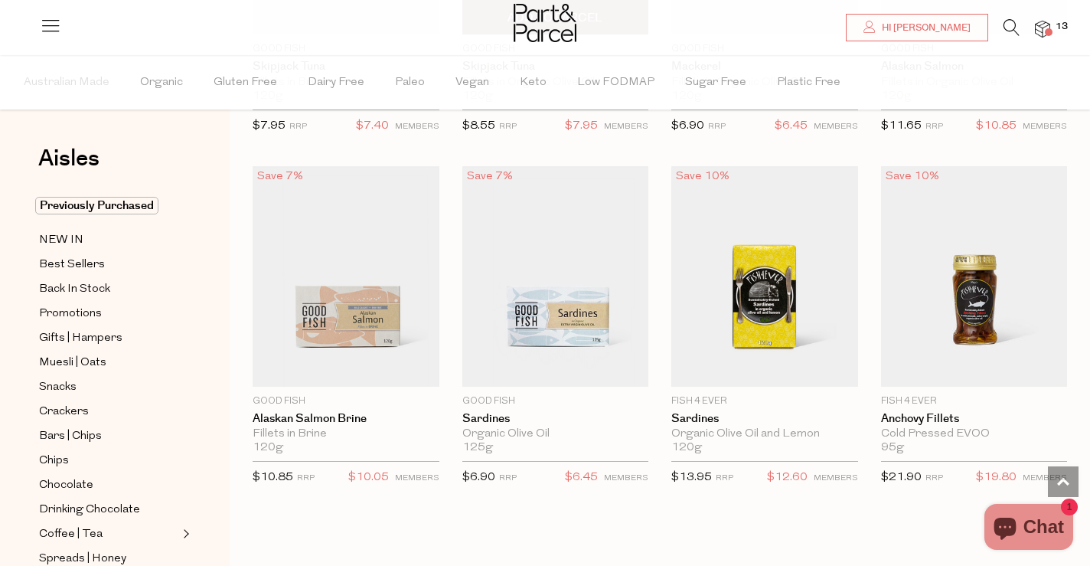
scroll to position [1849, 0]
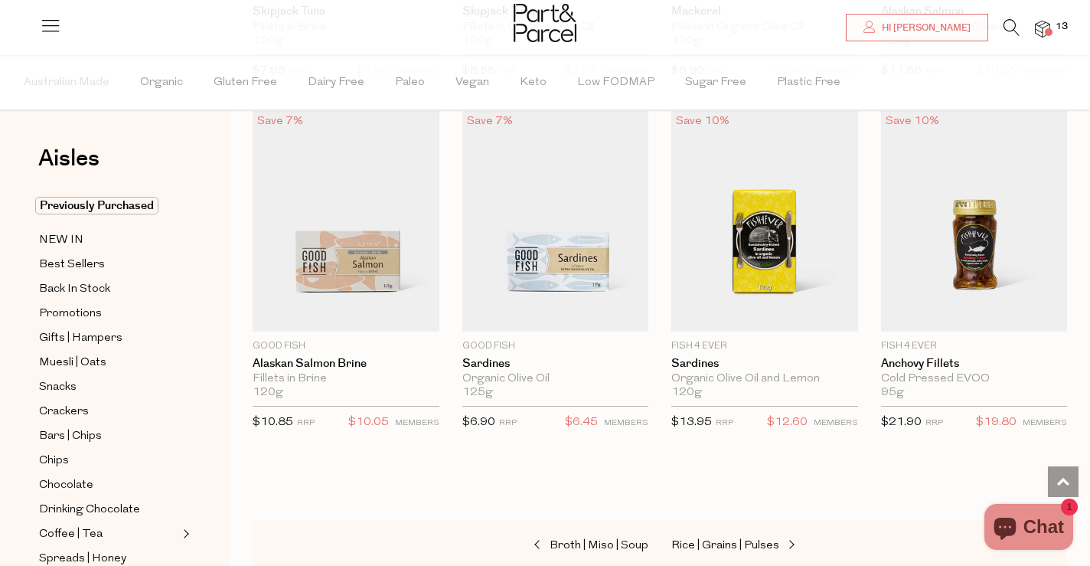
click at [1044, 21] on img at bounding box center [1042, 30] width 15 height 18
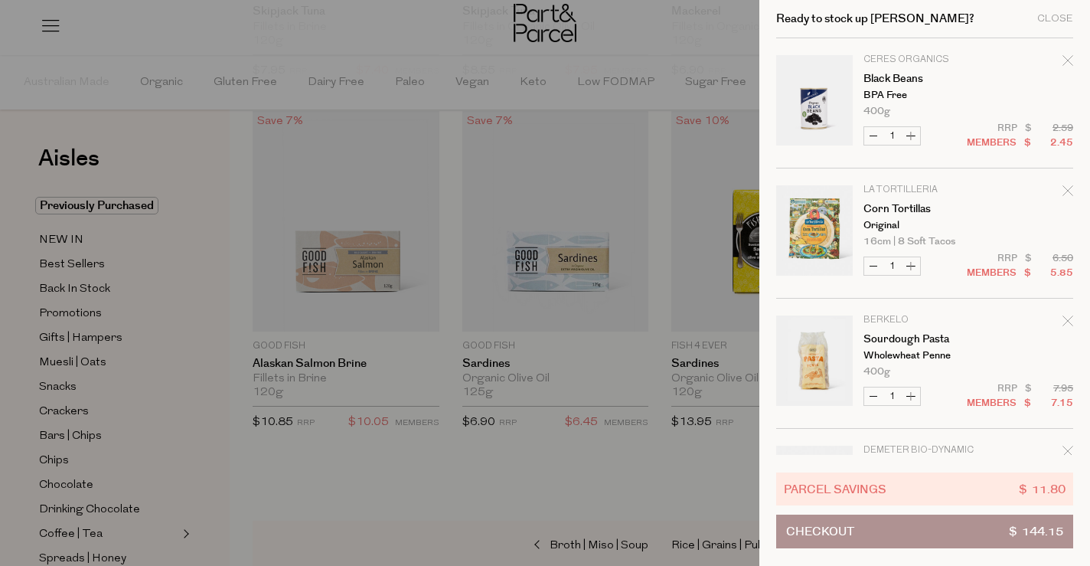
click at [926, 538] on button "Checkout $ 144.15" at bounding box center [924, 531] width 297 height 34
